Goal: Task Accomplishment & Management: Use online tool/utility

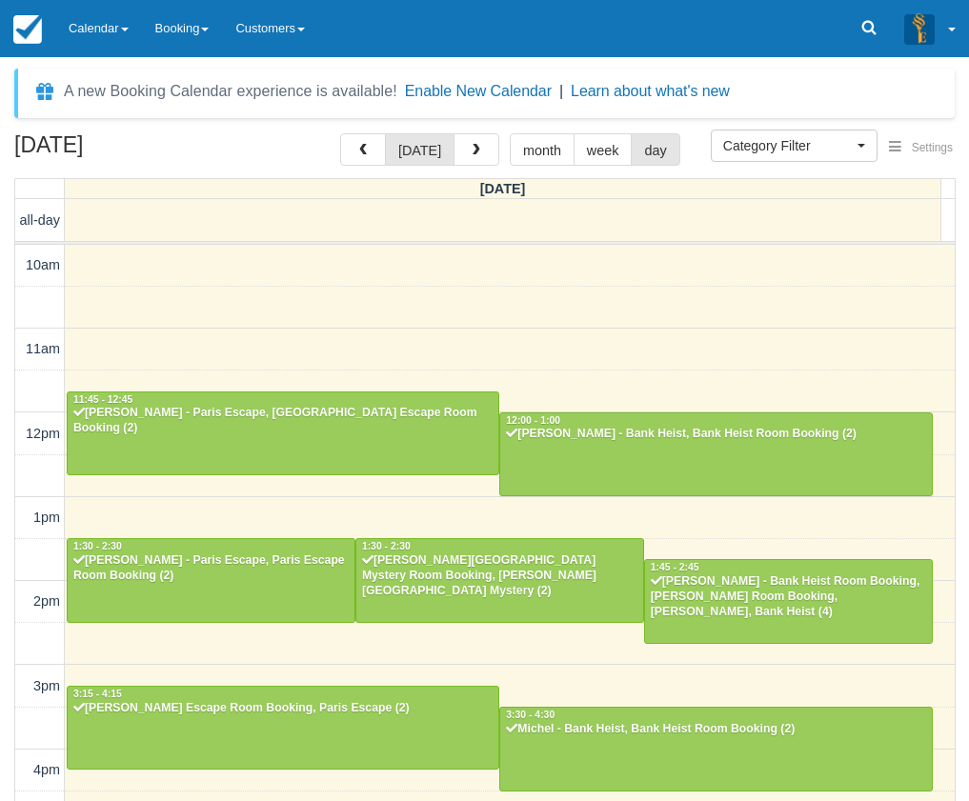
select select
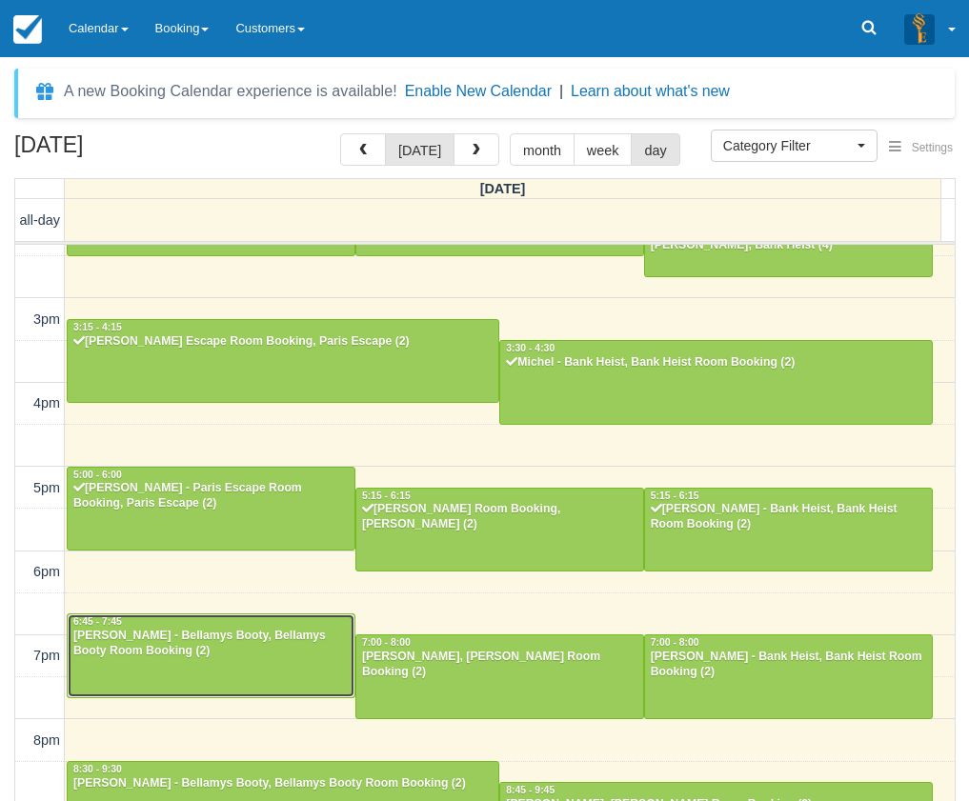
click at [251, 659] on div at bounding box center [211, 655] width 287 height 82
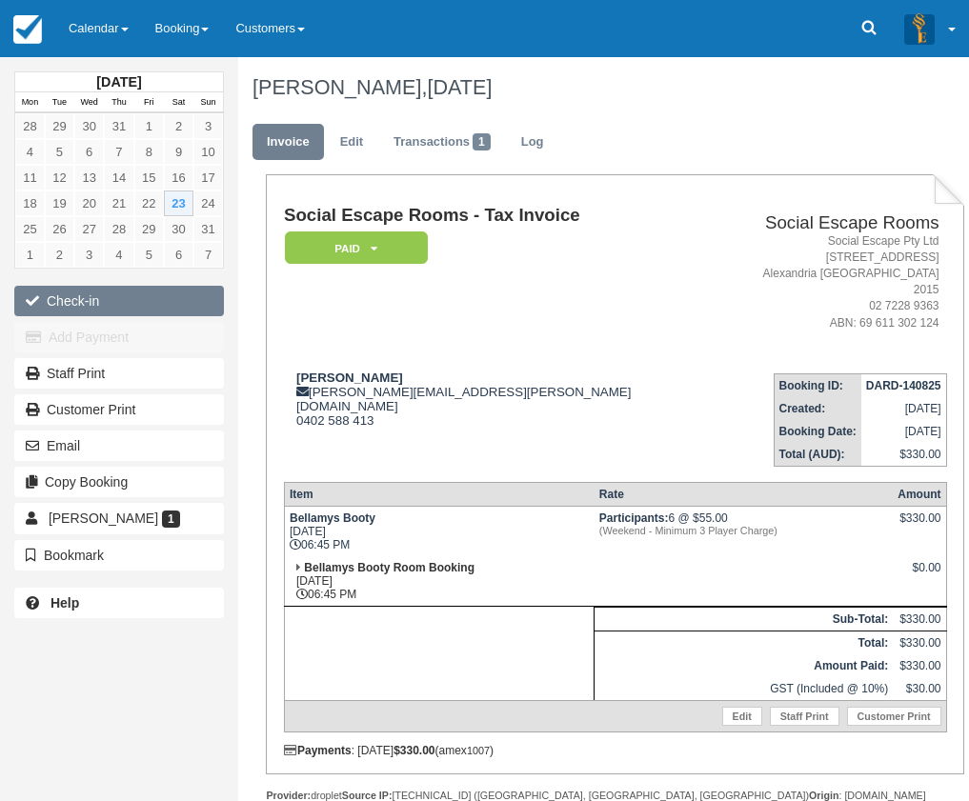
click at [86, 302] on button "Check-in" at bounding box center [119, 301] width 210 height 30
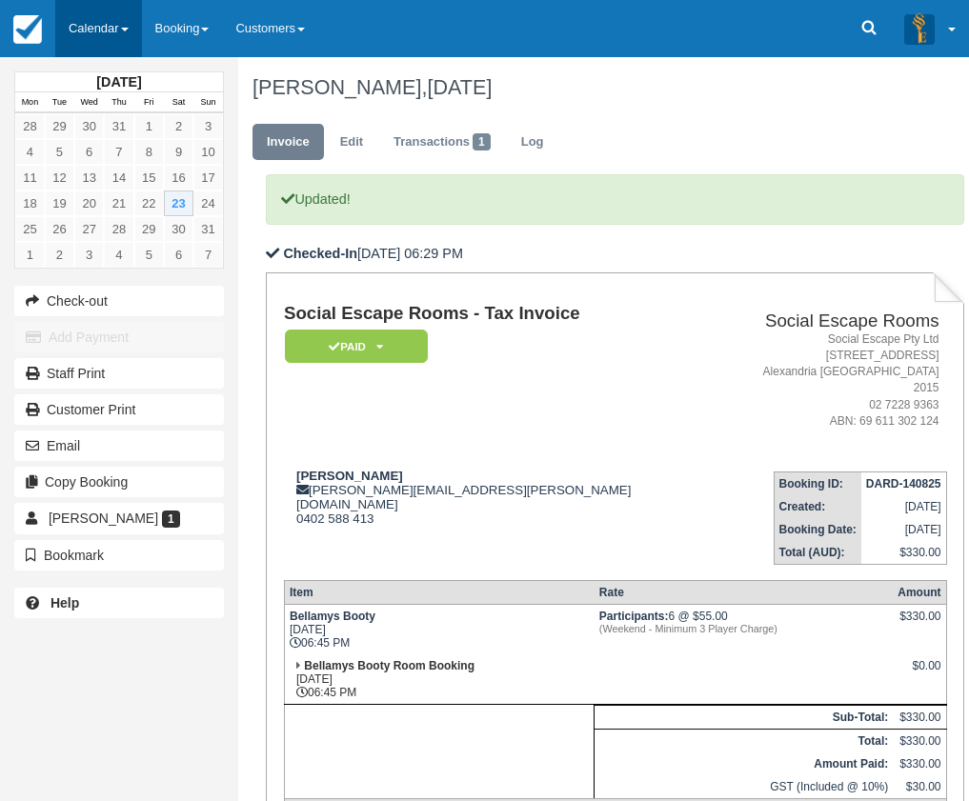
click at [92, 26] on link "Calendar" at bounding box center [98, 28] width 87 height 57
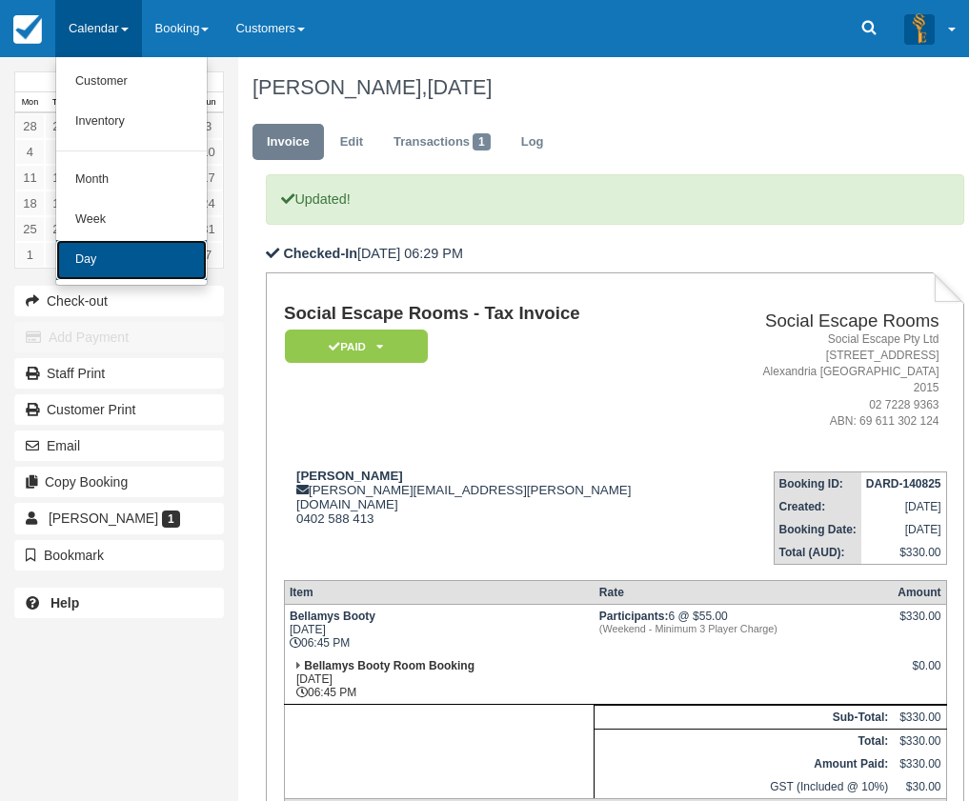
click at [113, 252] on link "Day" at bounding box center [131, 260] width 150 height 40
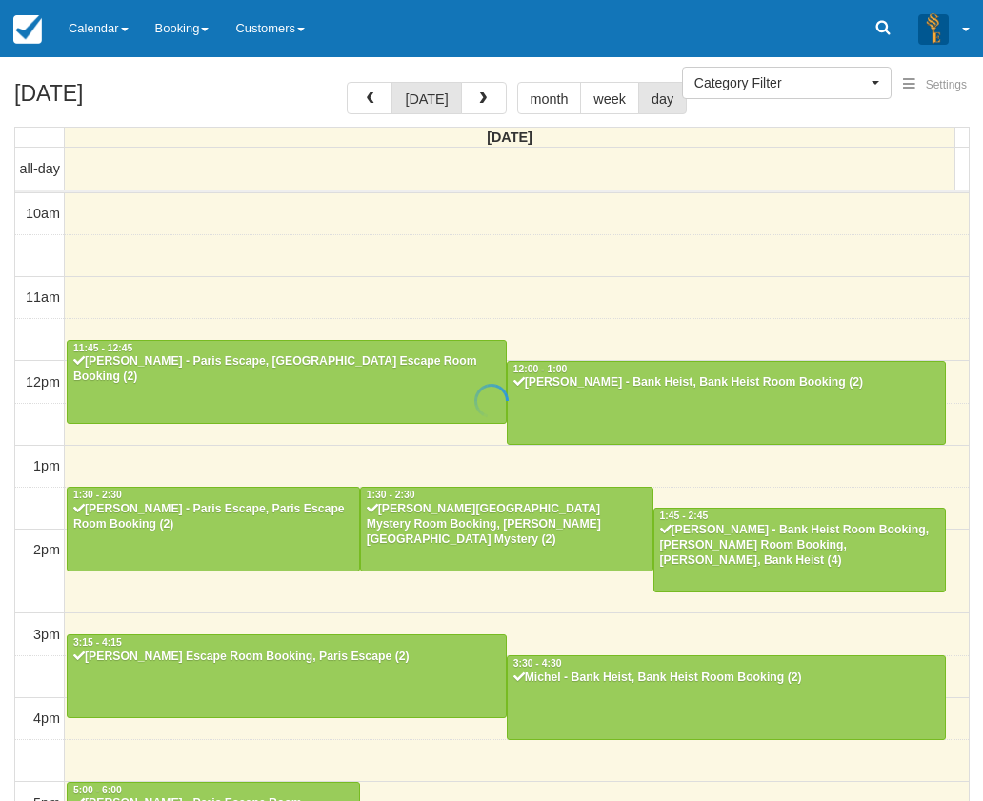
select select
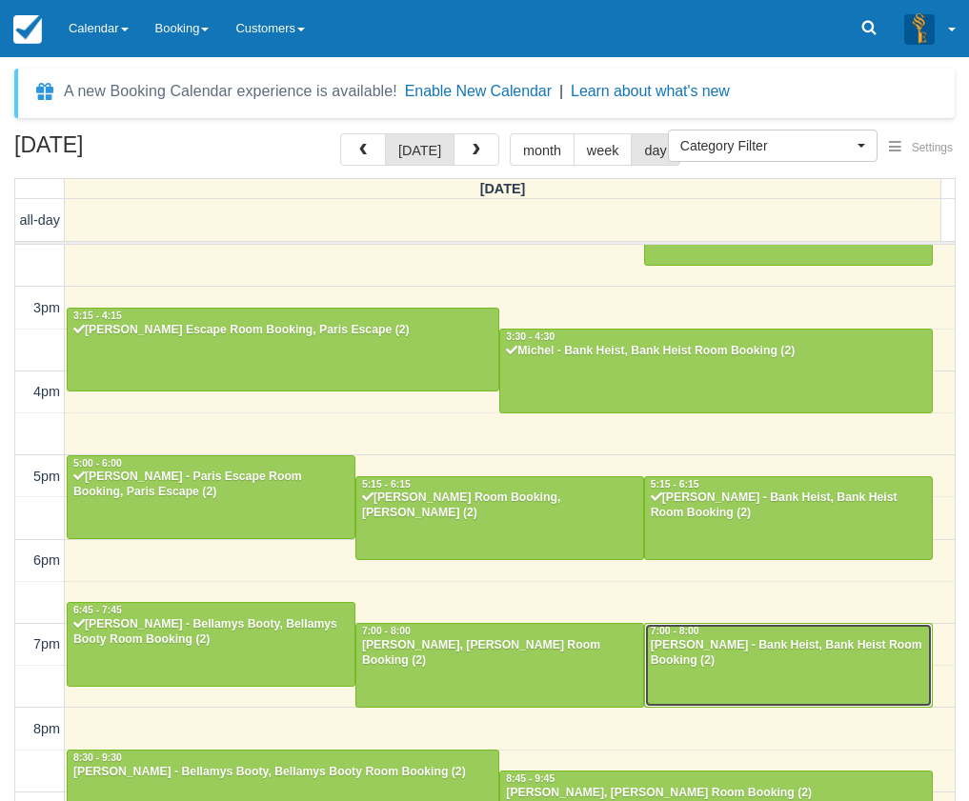
scroll to position [345, 0]
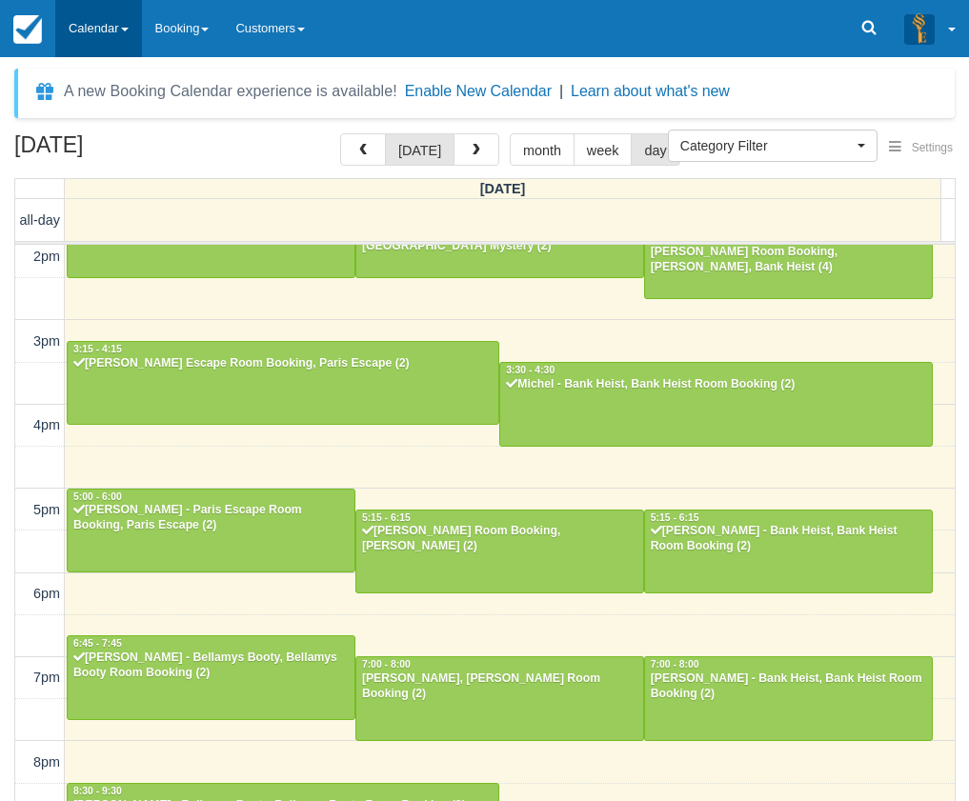
click at [102, 46] on link "Calendar" at bounding box center [98, 28] width 87 height 57
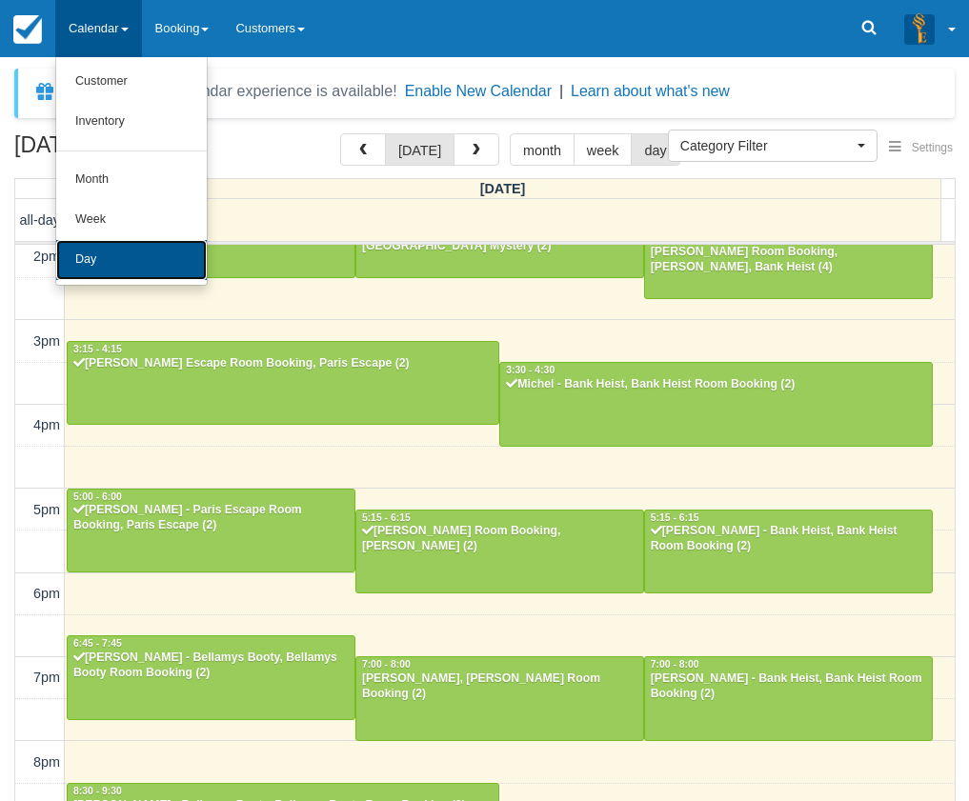
click at [91, 250] on link "Day" at bounding box center [131, 260] width 150 height 40
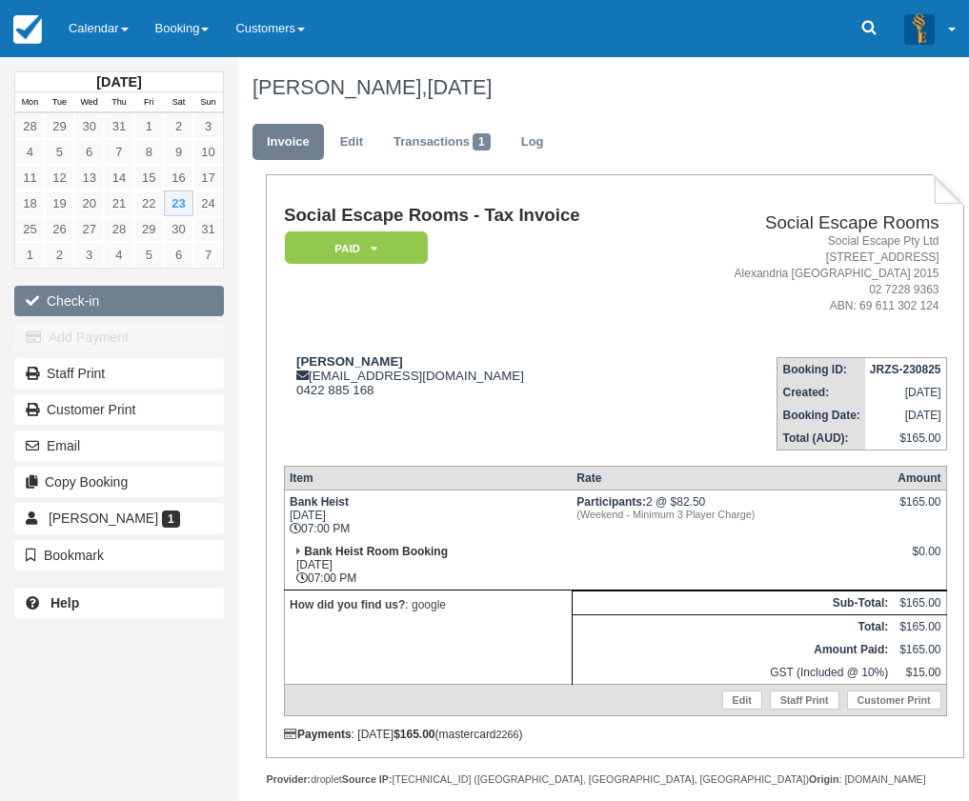
click at [136, 307] on button "Check-in" at bounding box center [119, 301] width 210 height 30
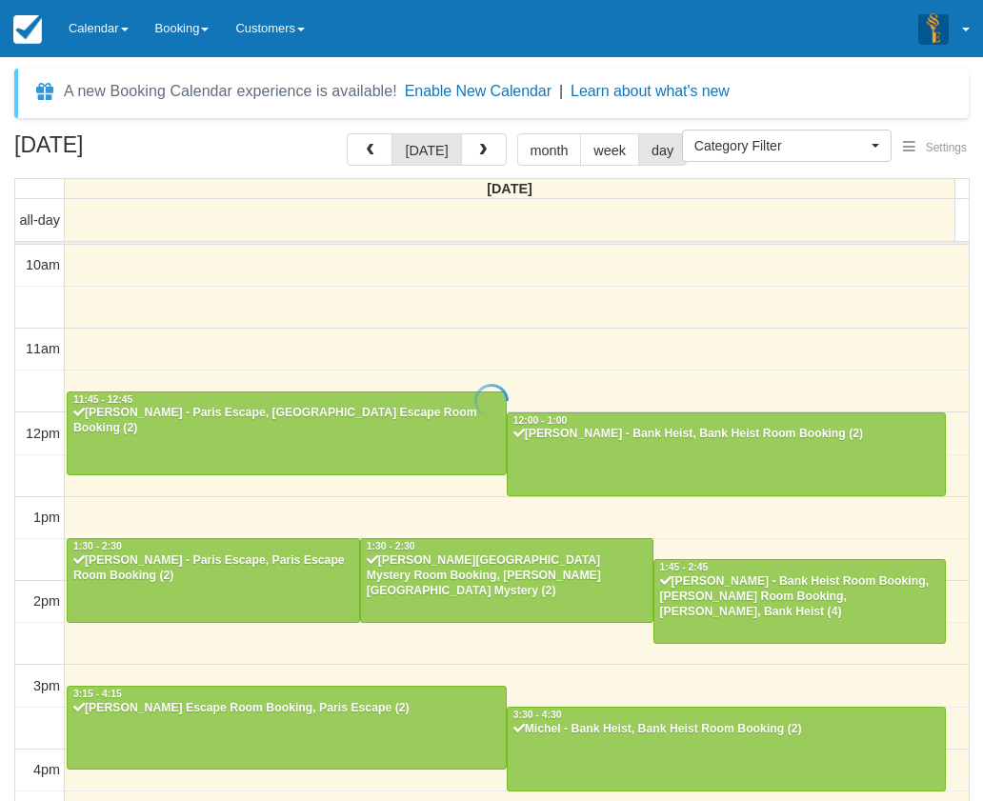
select select
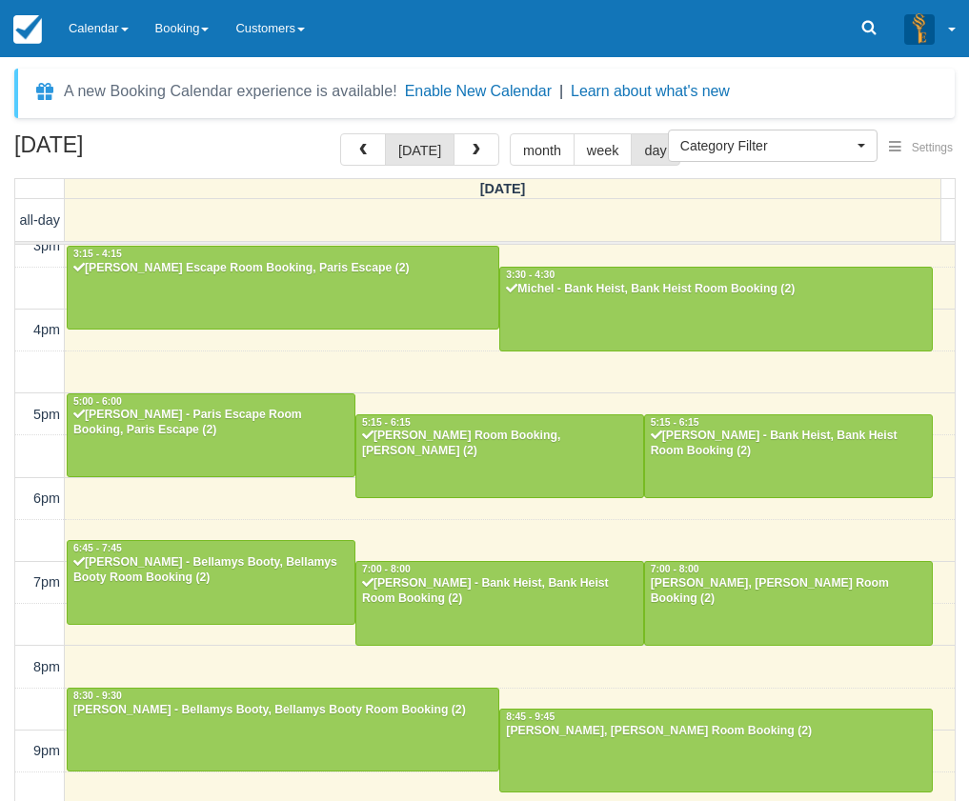
scroll to position [439, 0]
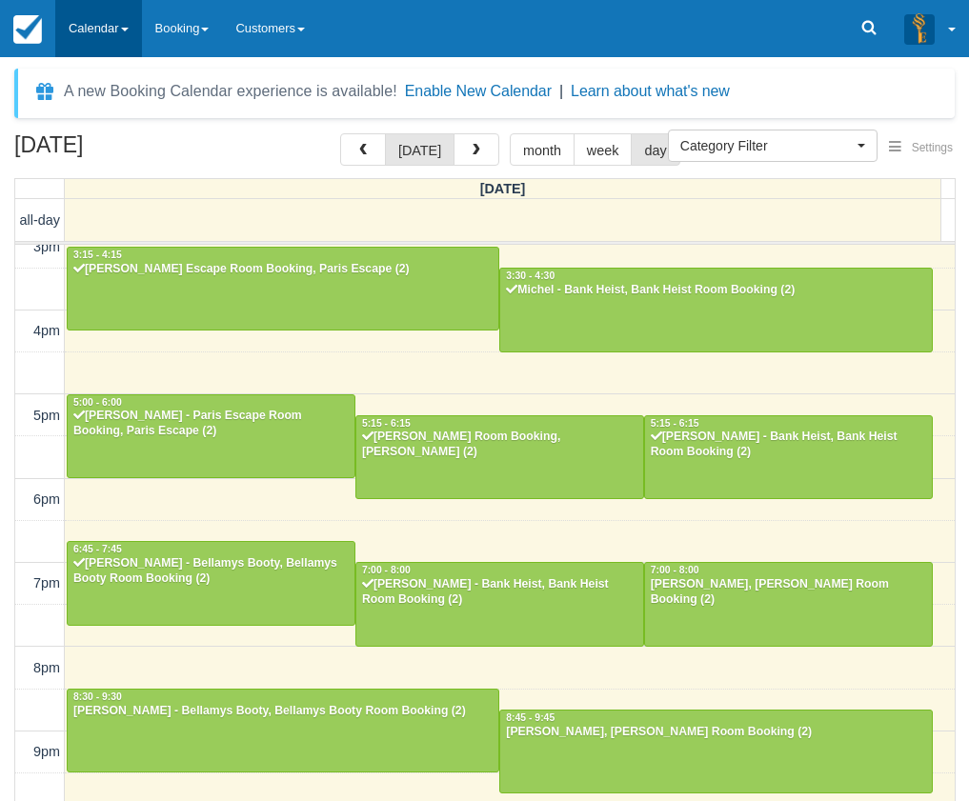
click at [100, 46] on link "Calendar" at bounding box center [98, 28] width 87 height 57
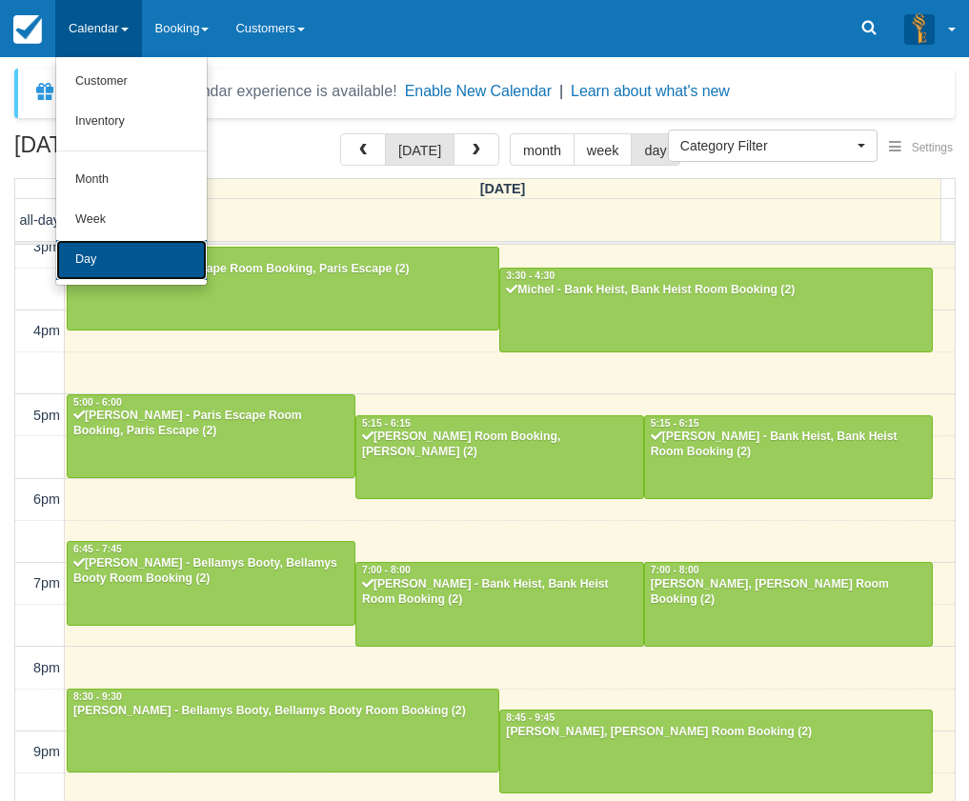
click at [121, 270] on link "Day" at bounding box center [131, 260] width 150 height 40
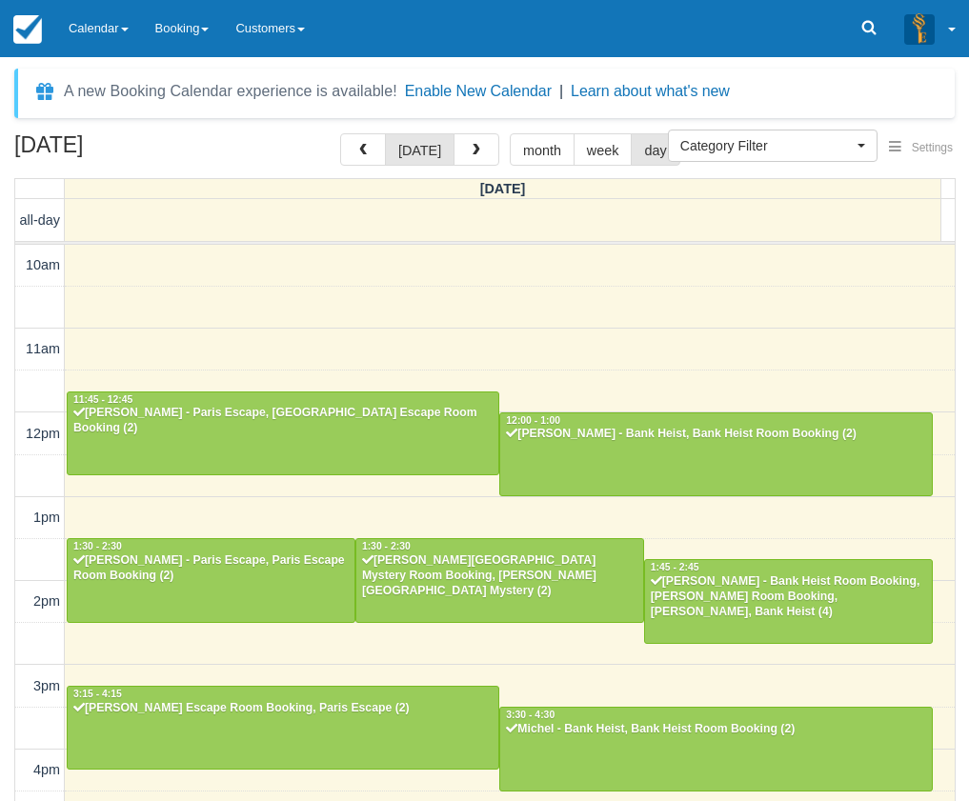
select select
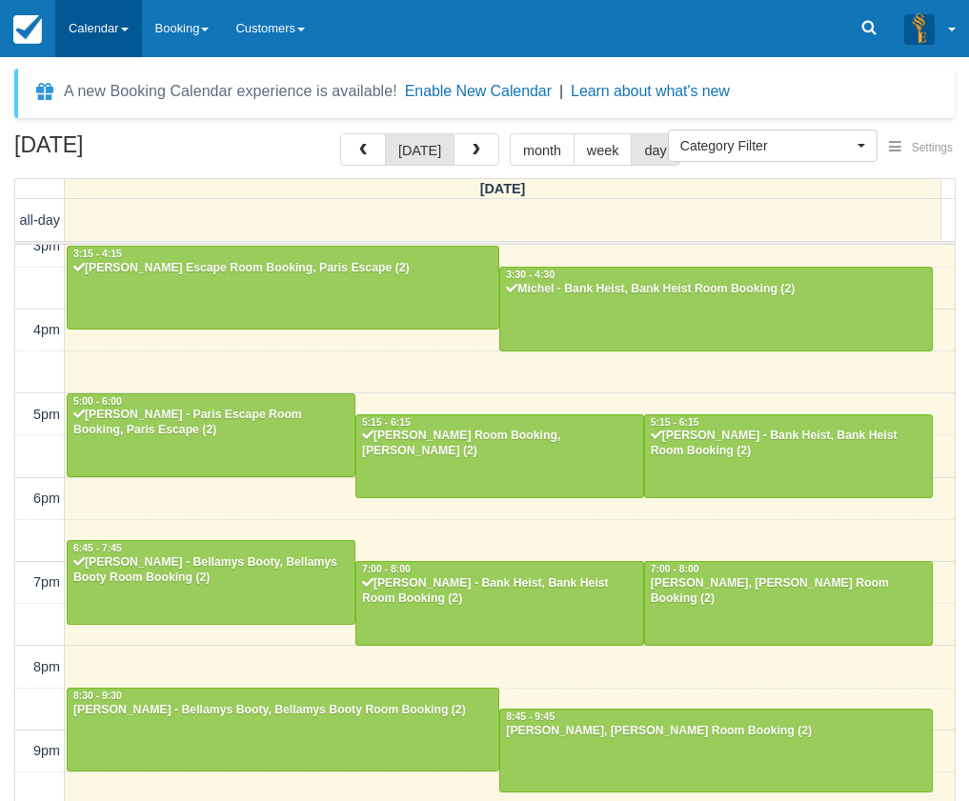
click at [113, 31] on link "Calendar" at bounding box center [98, 28] width 87 height 57
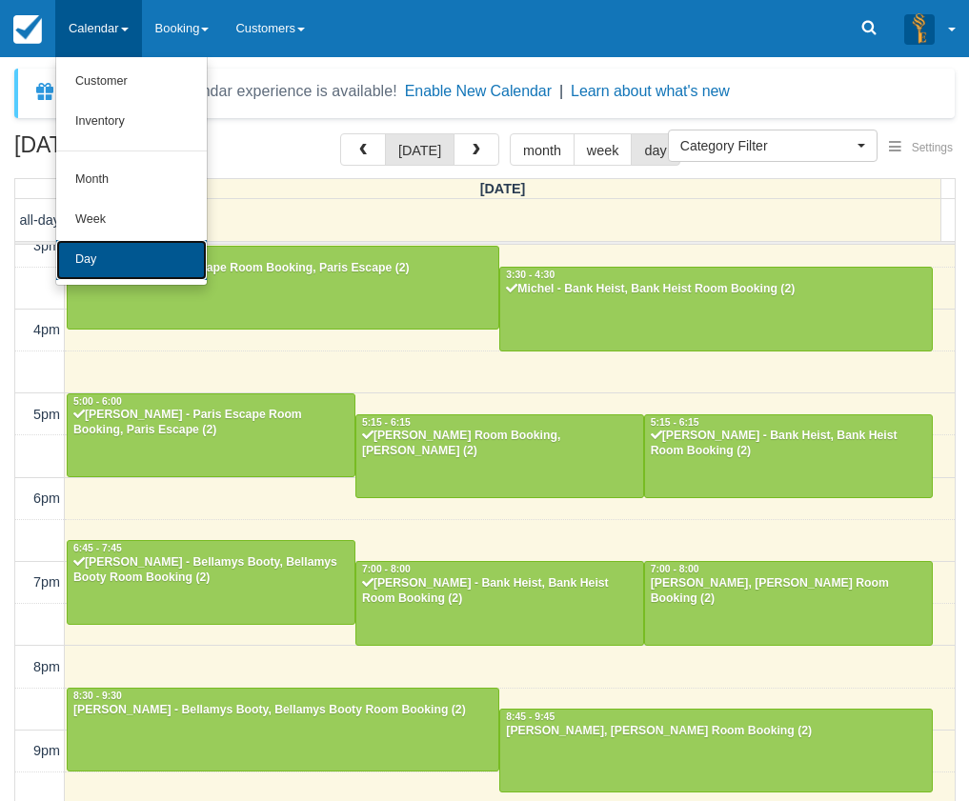
click at [132, 256] on link "Day" at bounding box center [131, 260] width 150 height 40
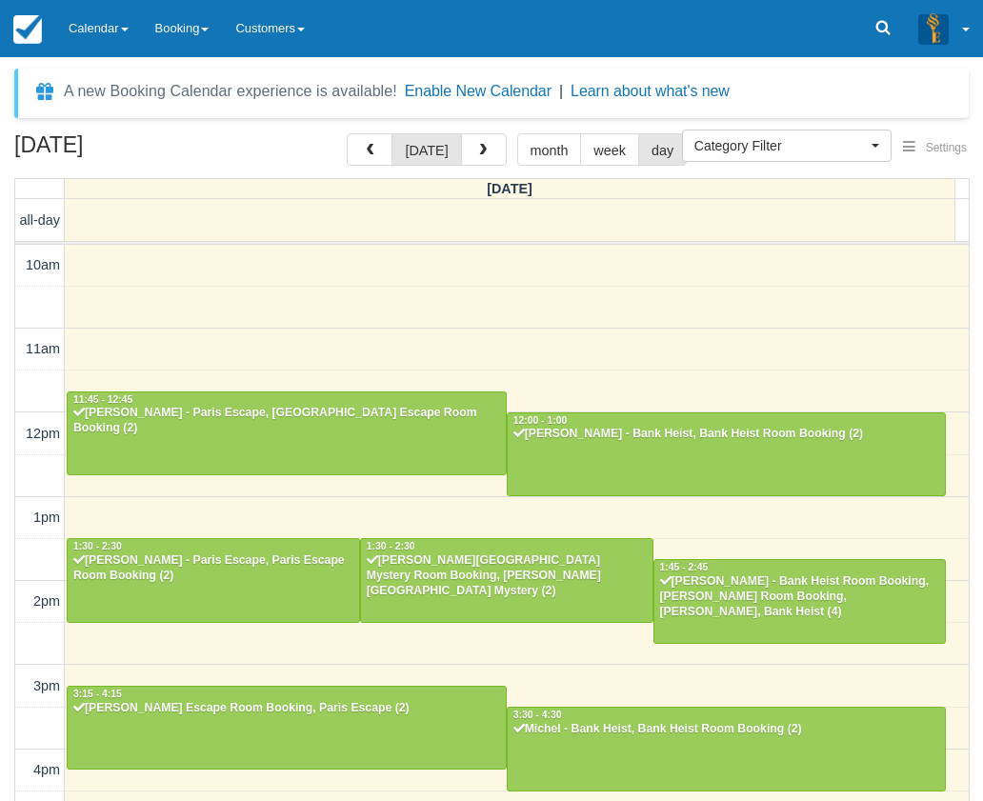
select select
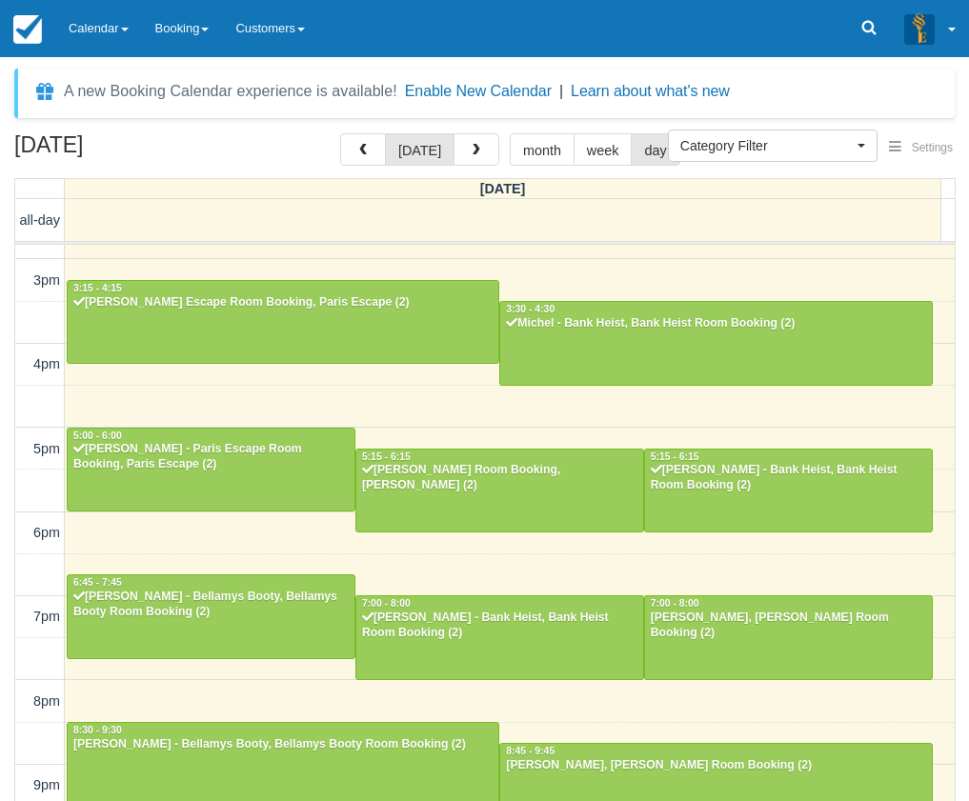
scroll to position [439, 0]
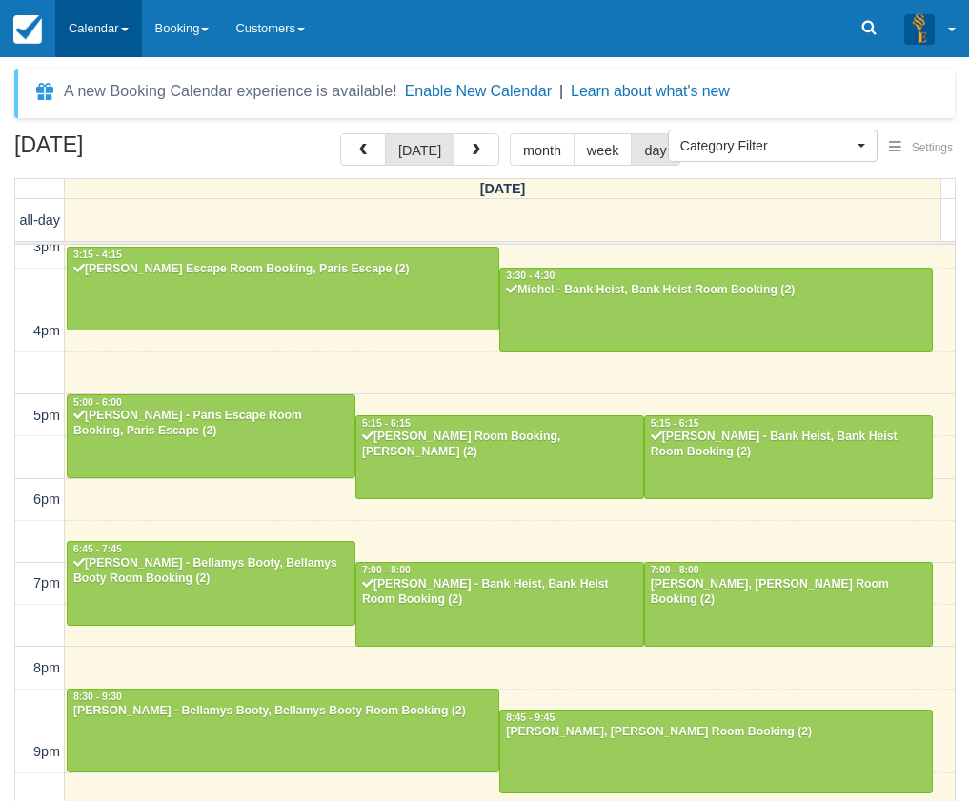
click at [95, 31] on link "Calendar" at bounding box center [98, 28] width 87 height 57
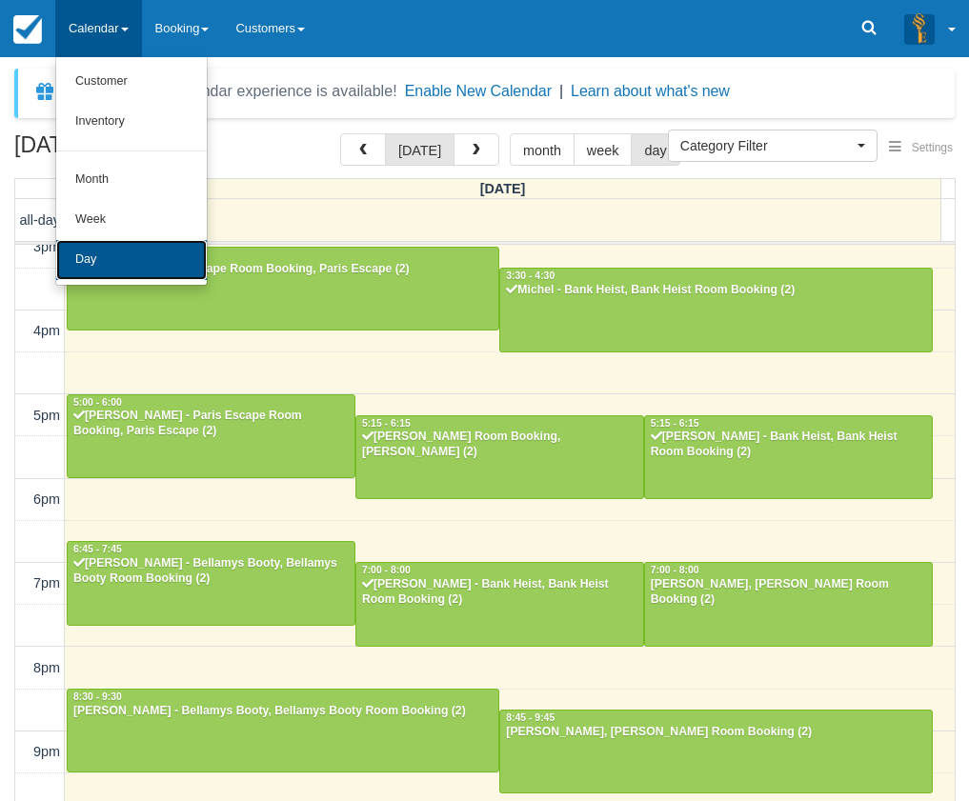
click at [128, 252] on link "Day" at bounding box center [131, 260] width 150 height 40
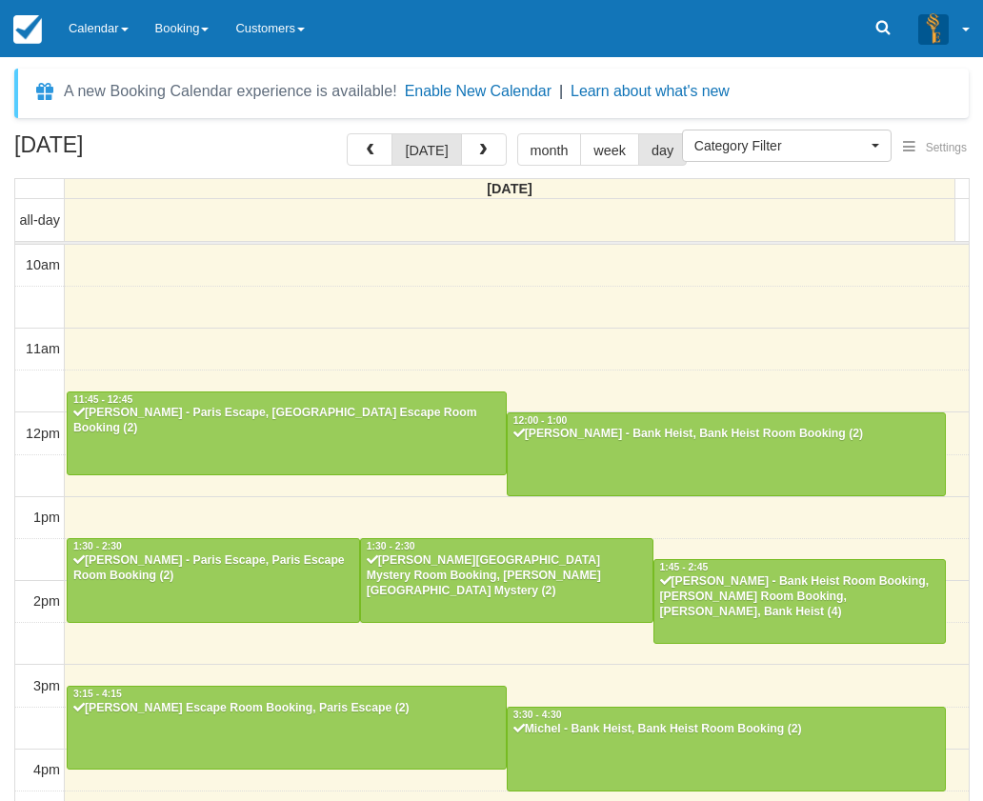
select select
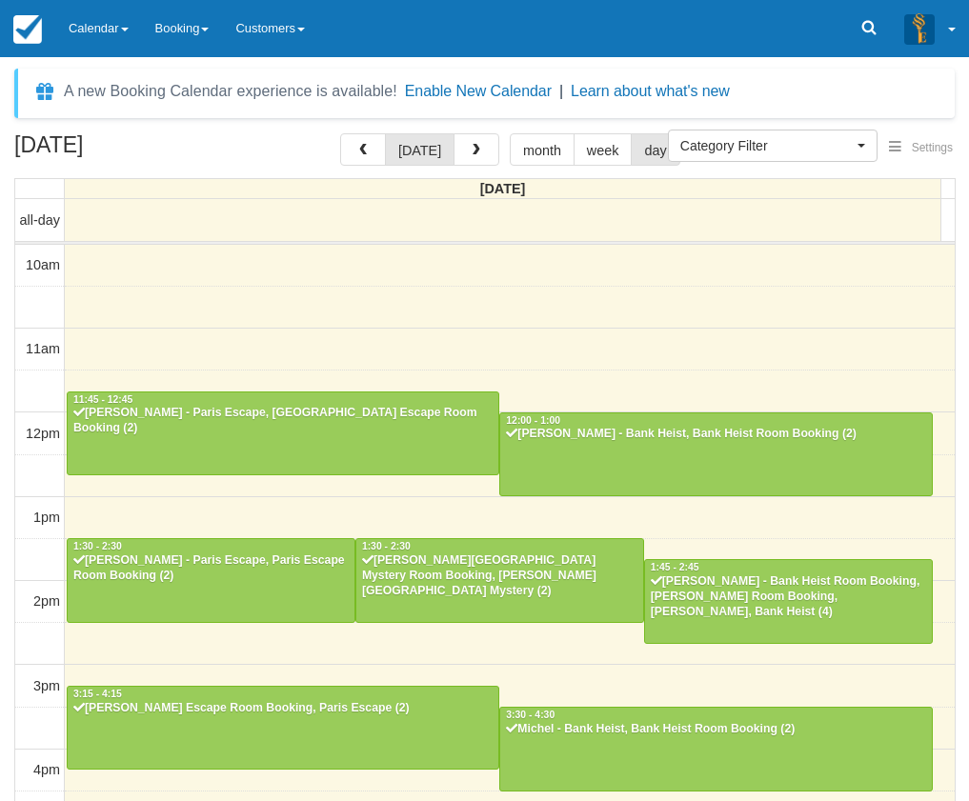
scroll to position [440, 0]
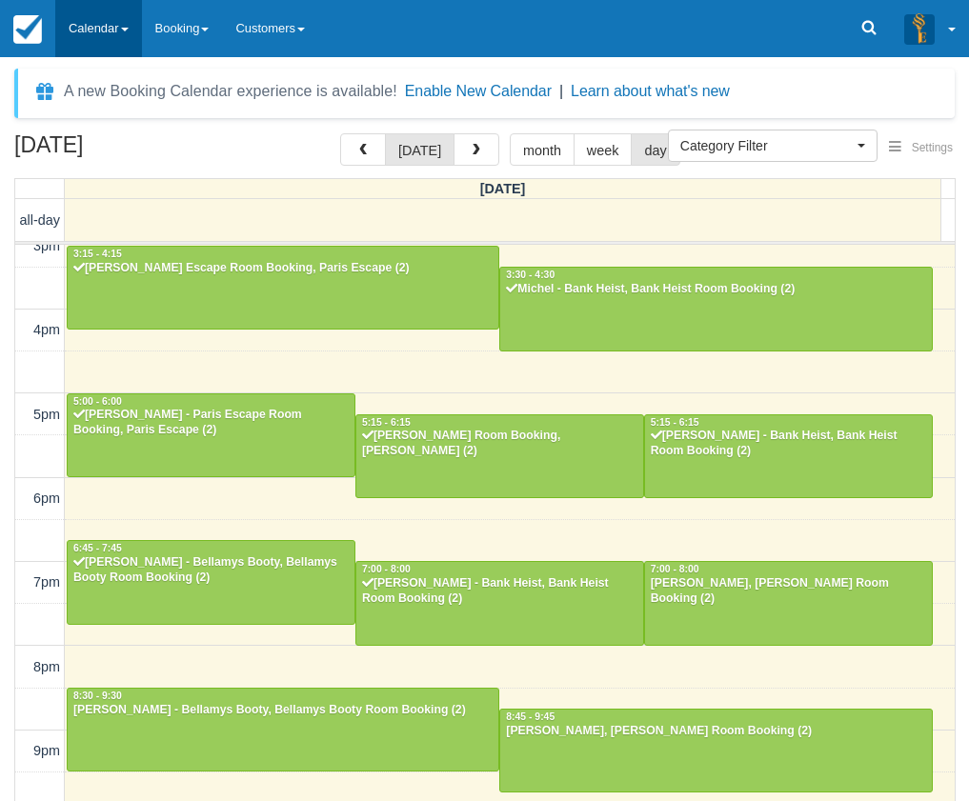
click at [123, 40] on link "Calendar" at bounding box center [98, 28] width 87 height 57
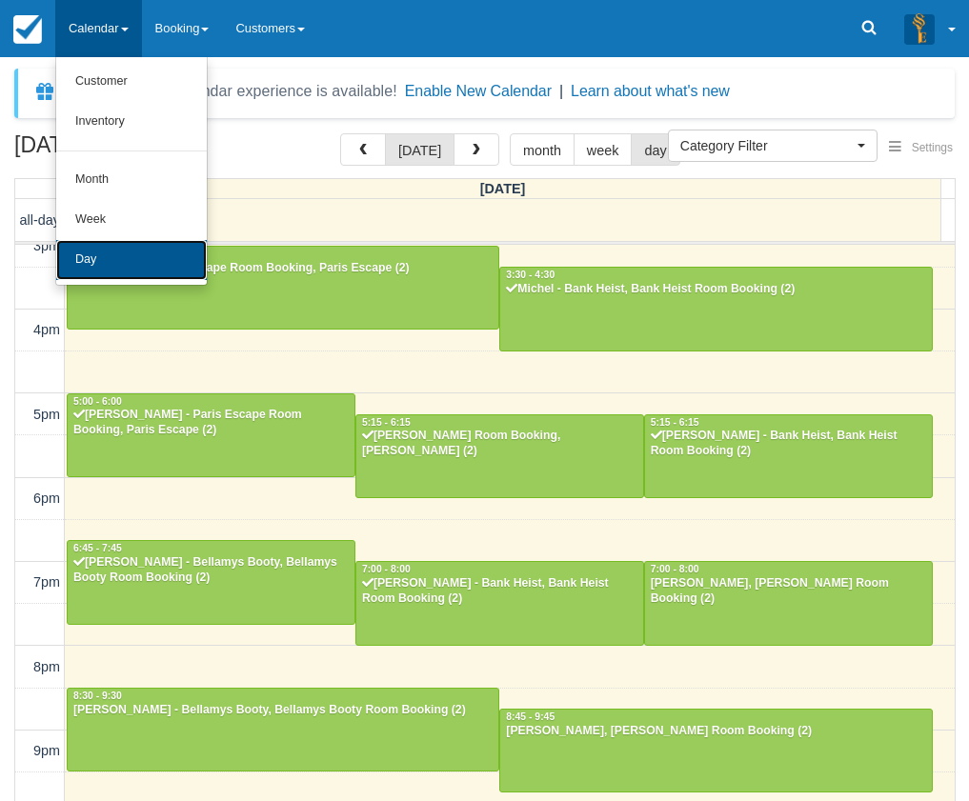
click at [121, 276] on link "Day" at bounding box center [131, 260] width 150 height 40
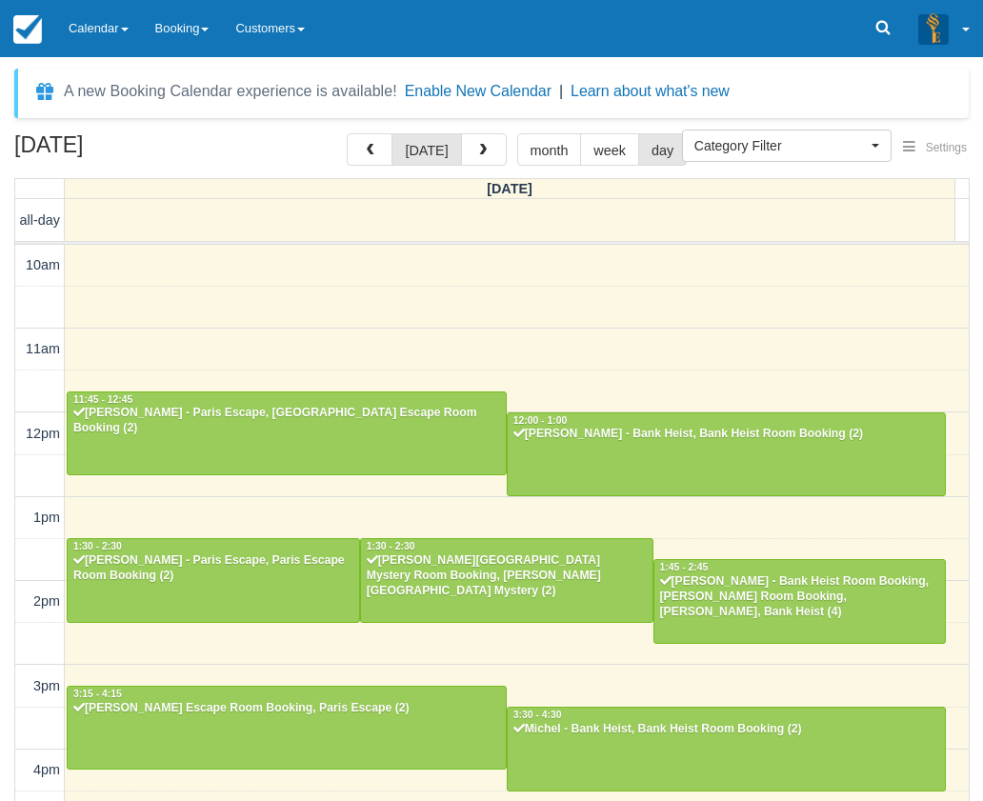
select select
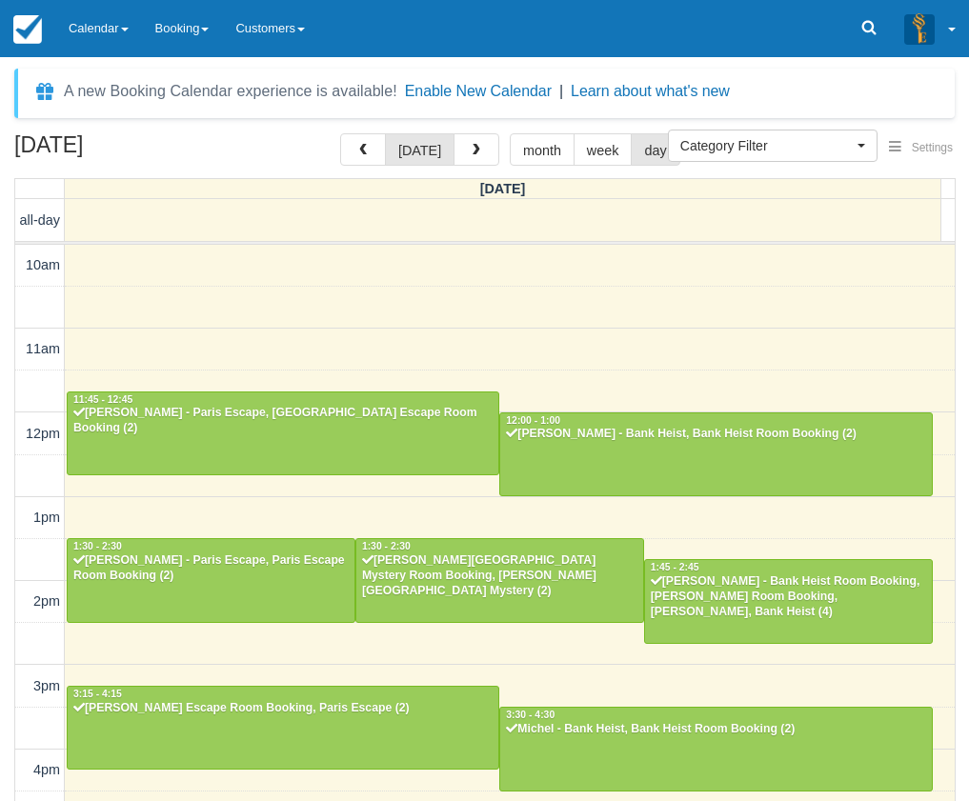
scroll to position [440, 0]
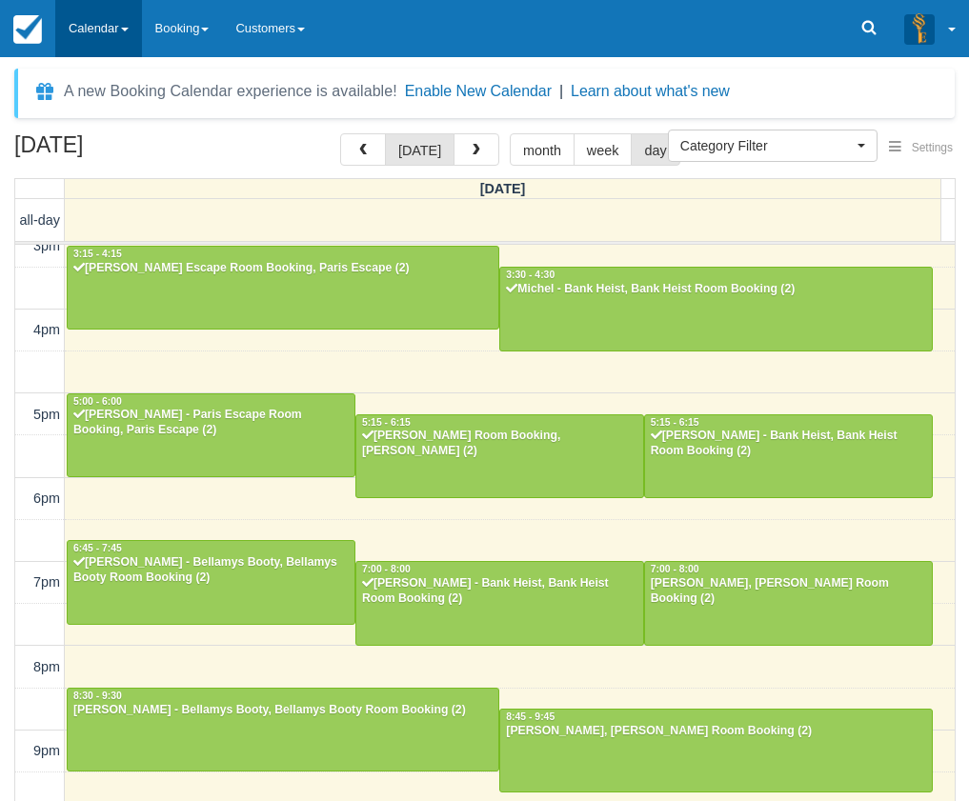
click at [81, 29] on link "Calendar" at bounding box center [98, 28] width 87 height 57
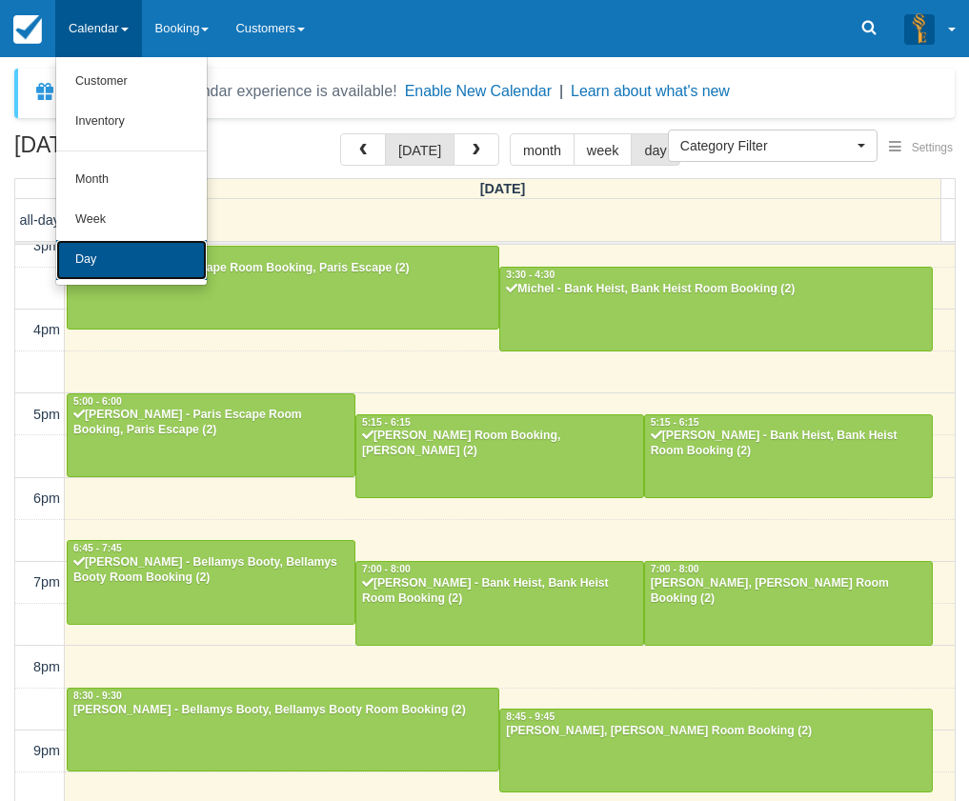
click at [127, 276] on link "Day" at bounding box center [131, 260] width 150 height 40
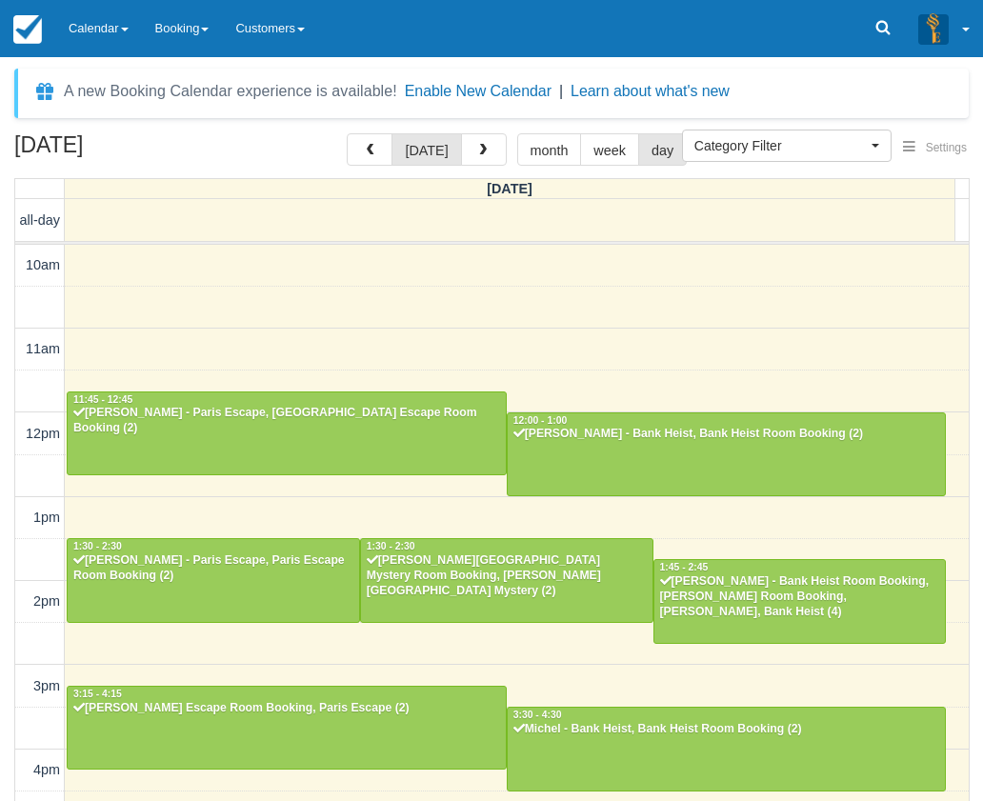
select select
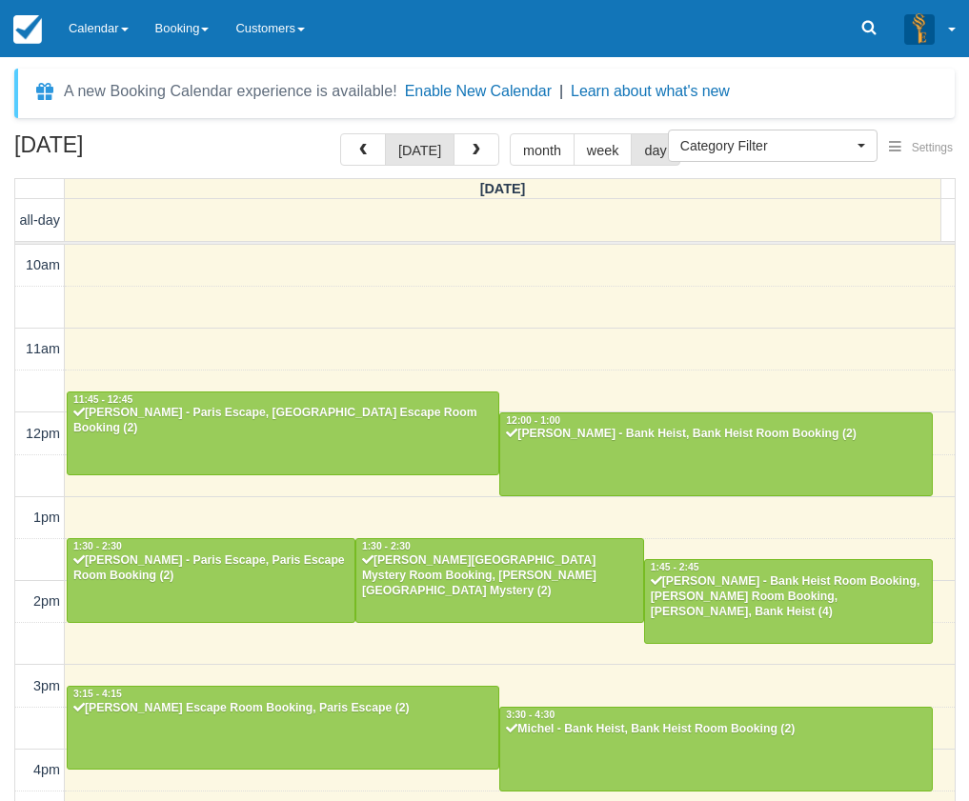
scroll to position [440, 0]
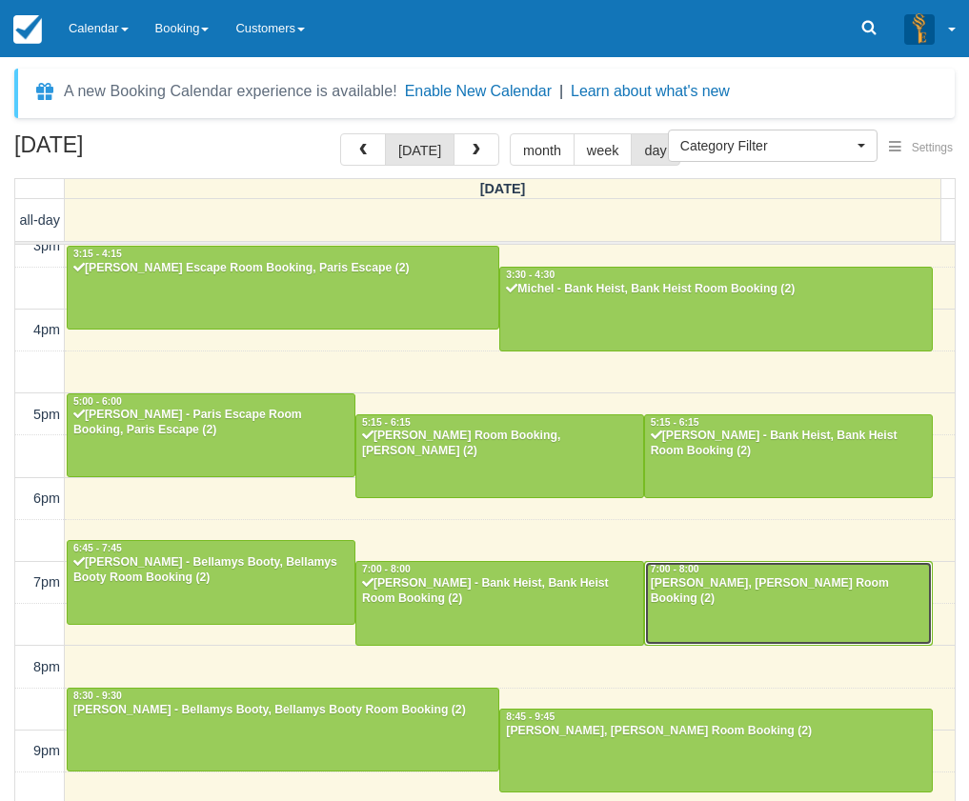
click at [855, 623] on div at bounding box center [788, 603] width 287 height 82
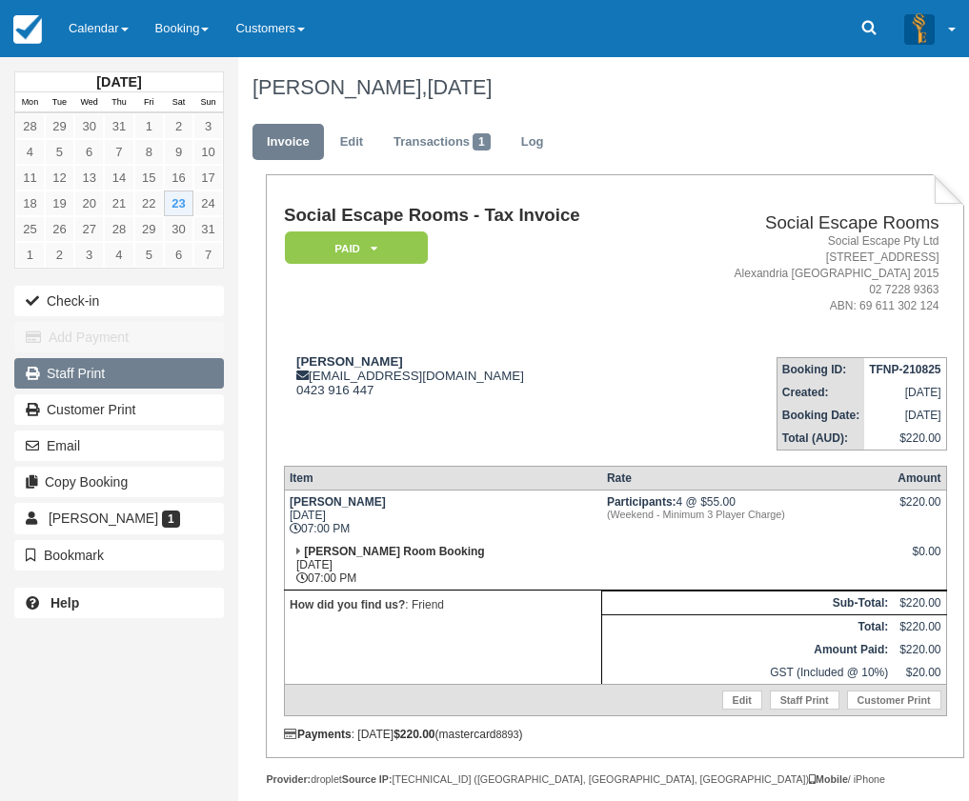
drag, startPoint x: 531, startPoint y: 439, endPoint x: 207, endPoint y: 362, distance: 333.8
click at [531, 438] on td "Abby Alleyn abby.alleyn@gmail.com 0423 916 447" at bounding box center [474, 396] width 380 height 109
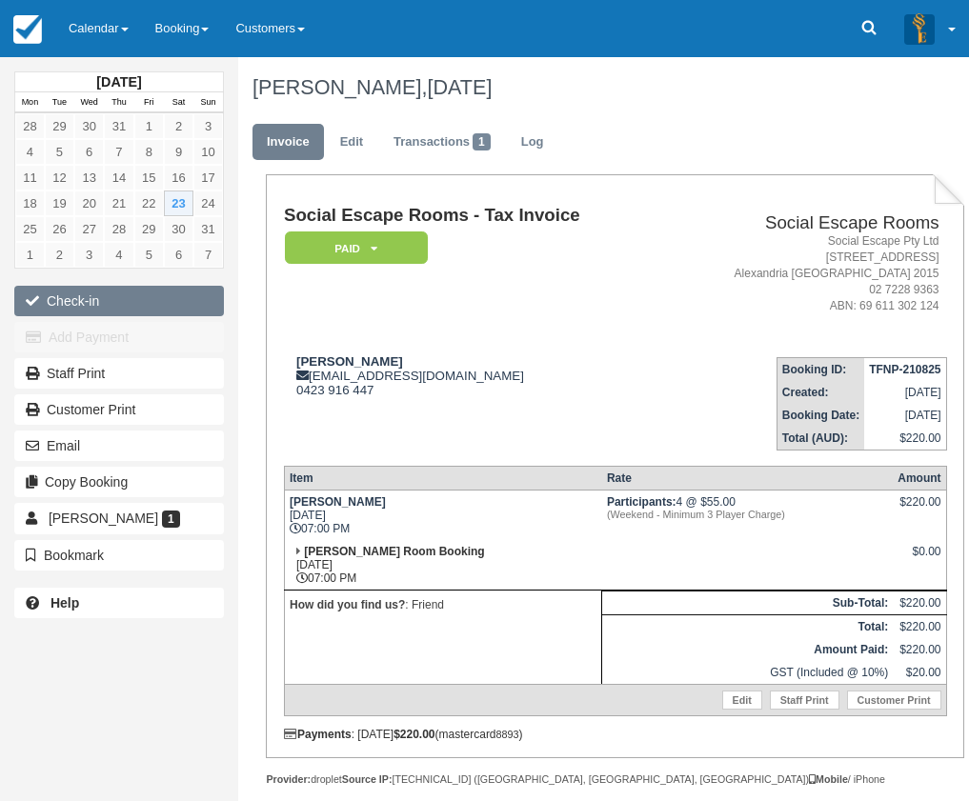
click at [117, 306] on button "Check-in" at bounding box center [119, 301] width 210 height 30
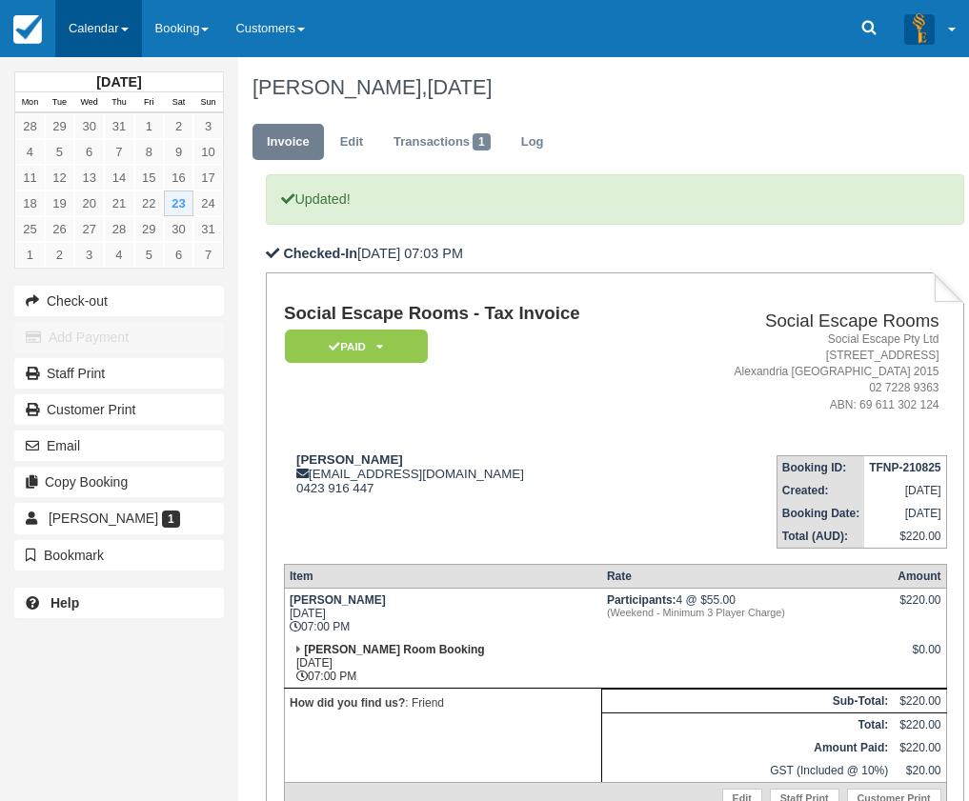
click at [110, 30] on link "Calendar" at bounding box center [98, 28] width 87 height 57
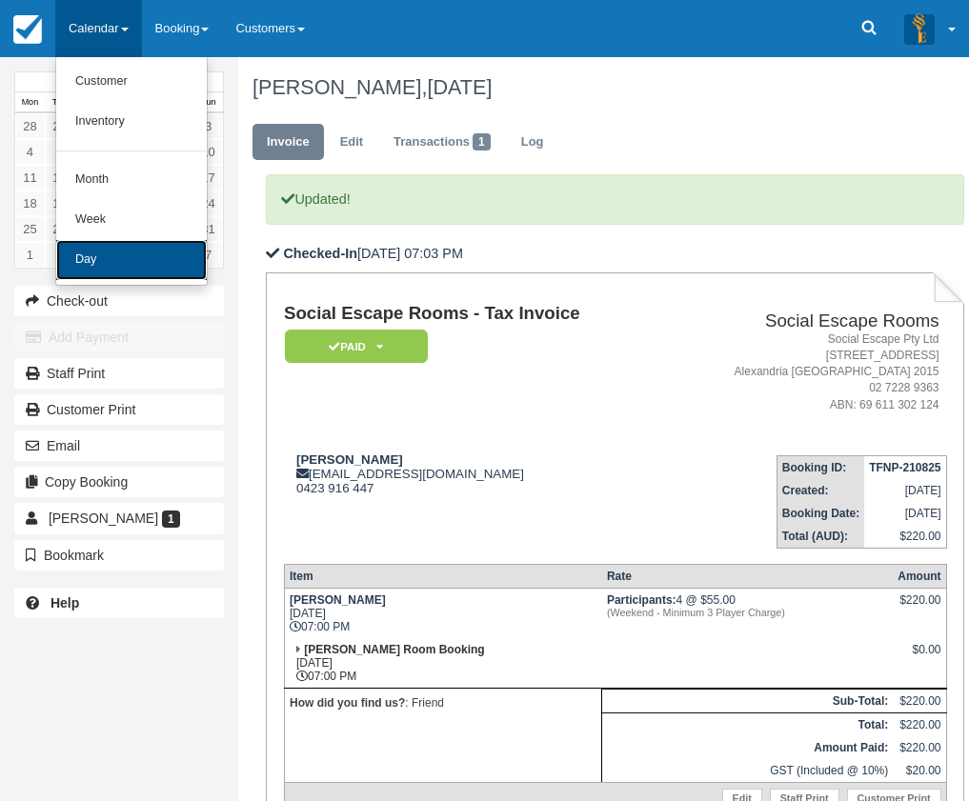
click at [194, 263] on link "Day" at bounding box center [131, 260] width 150 height 40
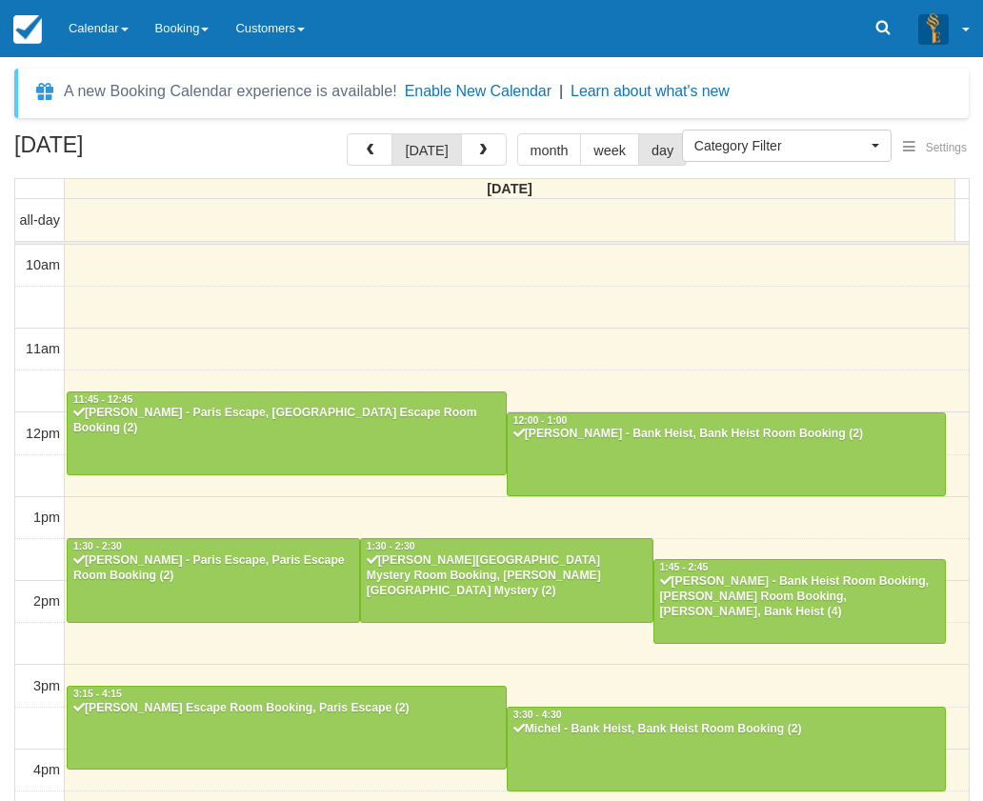
select select
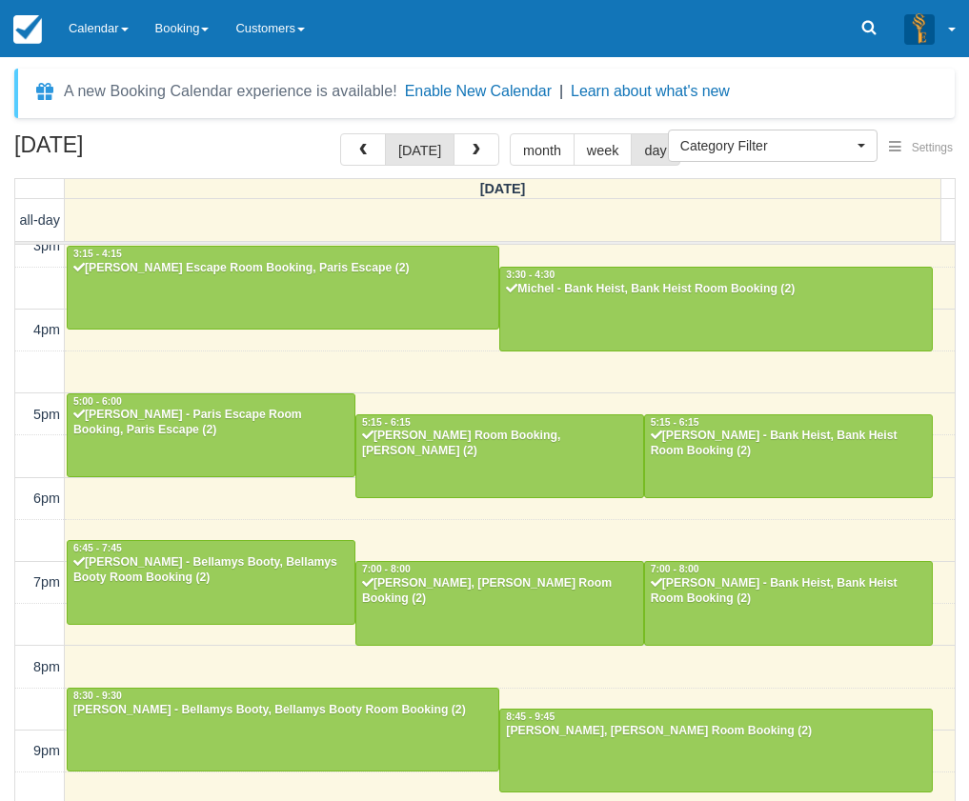
scroll to position [439, 0]
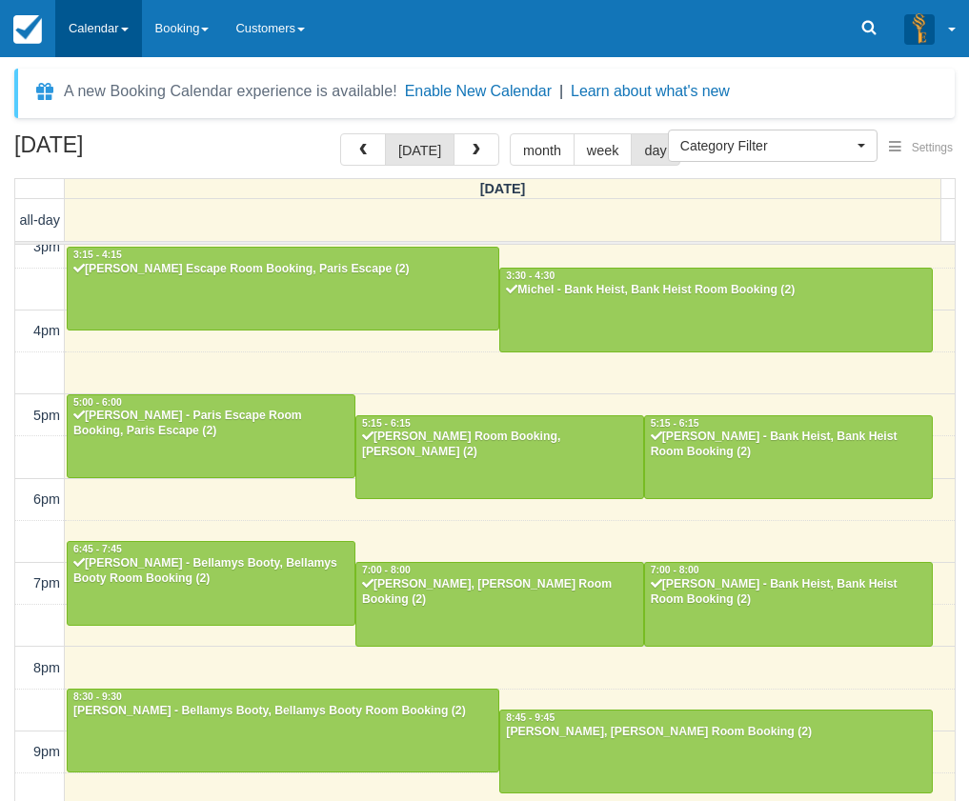
click at [139, 10] on link "Calendar" at bounding box center [98, 28] width 87 height 57
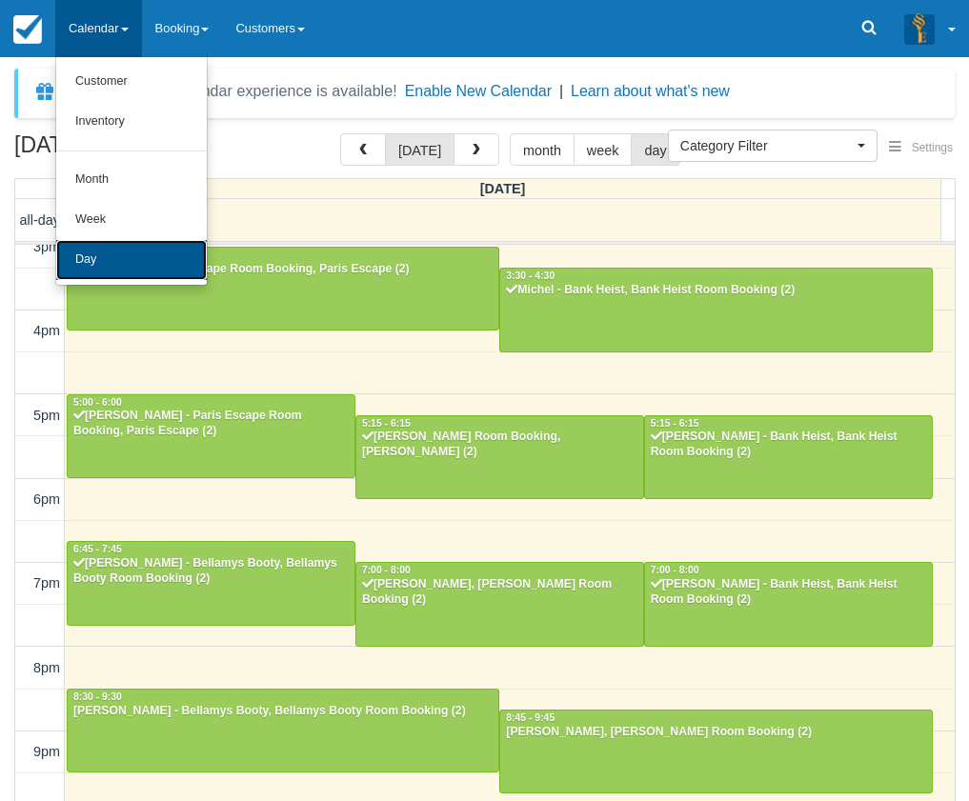
click at [141, 240] on link "Day" at bounding box center [131, 260] width 150 height 40
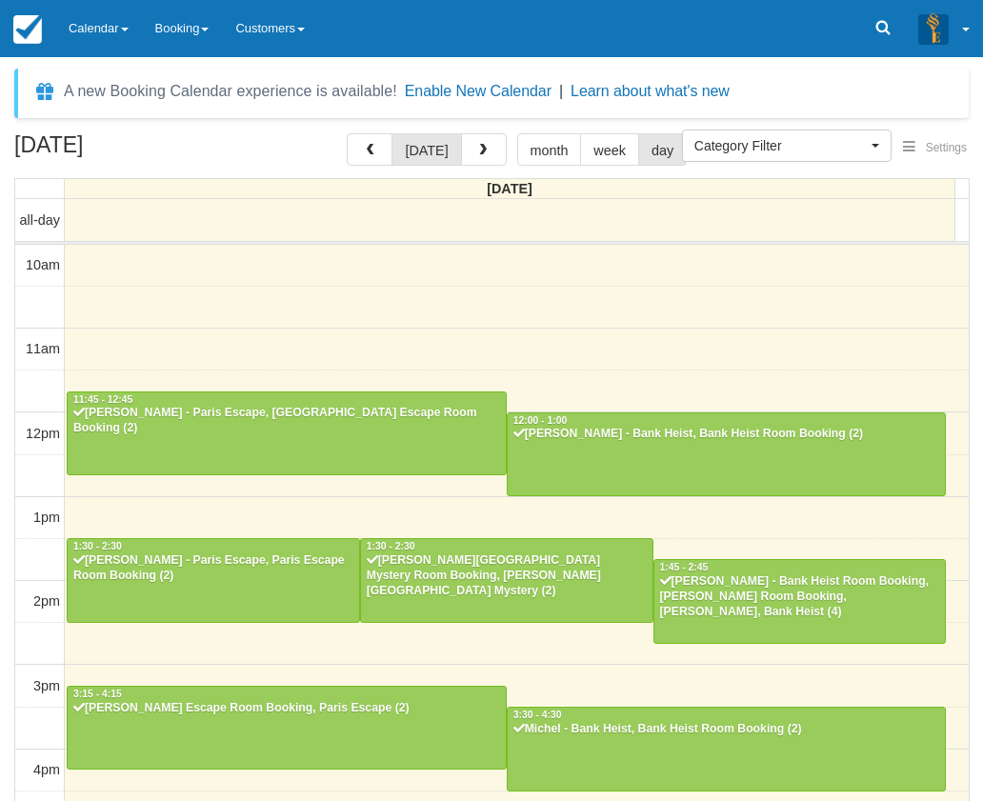
select select
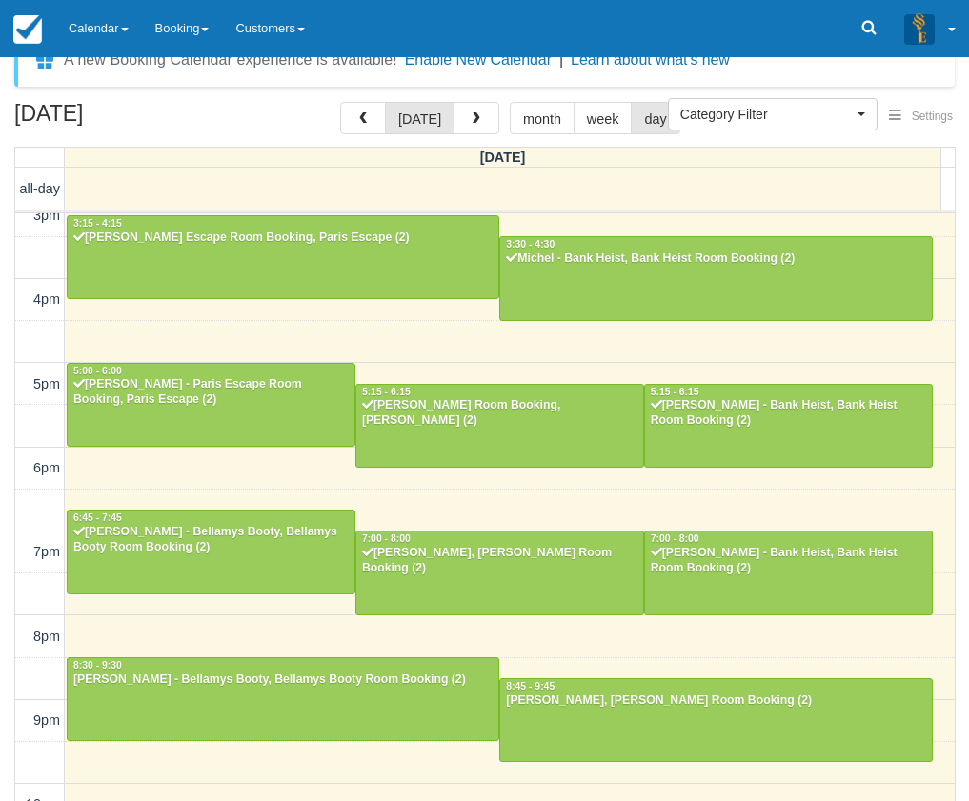
scroll to position [61, 0]
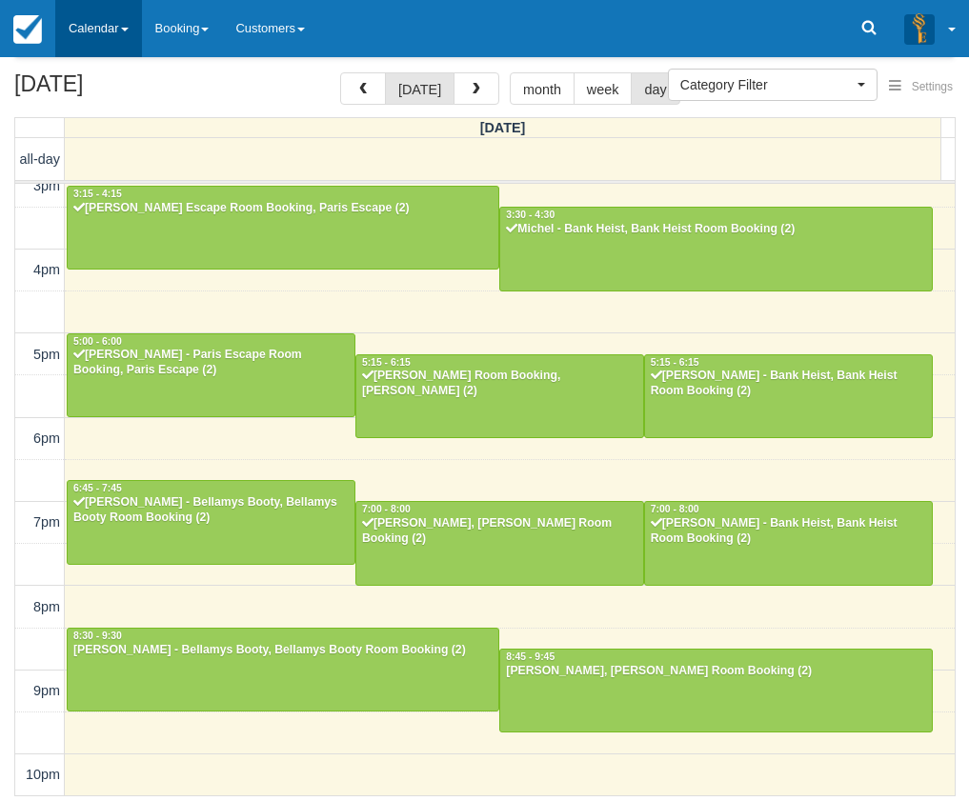
drag, startPoint x: 130, startPoint y: 27, endPoint x: 120, endPoint y: 77, distance: 51.4
click at [129, 28] on span at bounding box center [125, 30] width 8 height 4
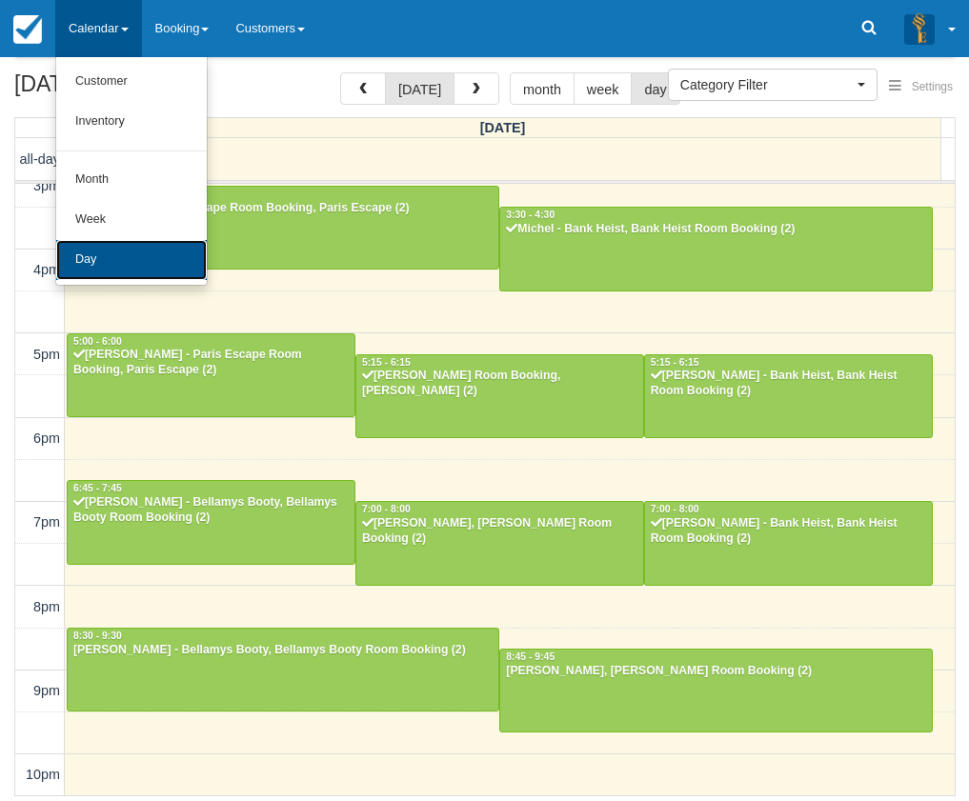
click at [129, 245] on link "Day" at bounding box center [131, 260] width 150 height 40
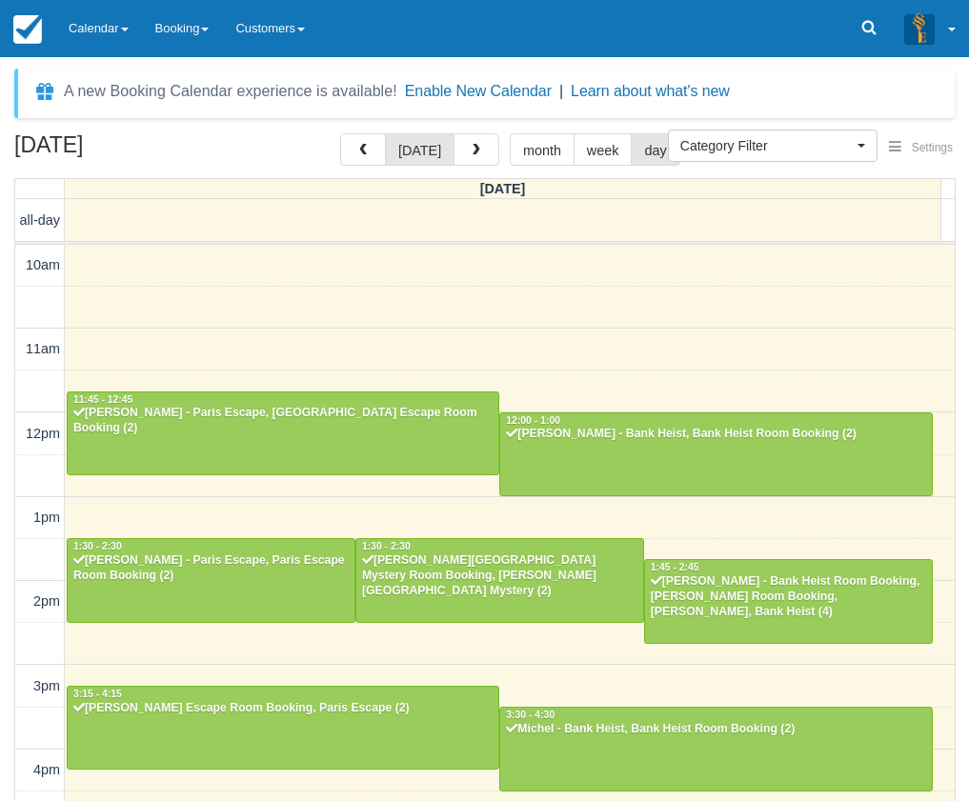
select select
